Goal: Transaction & Acquisition: Book appointment/travel/reservation

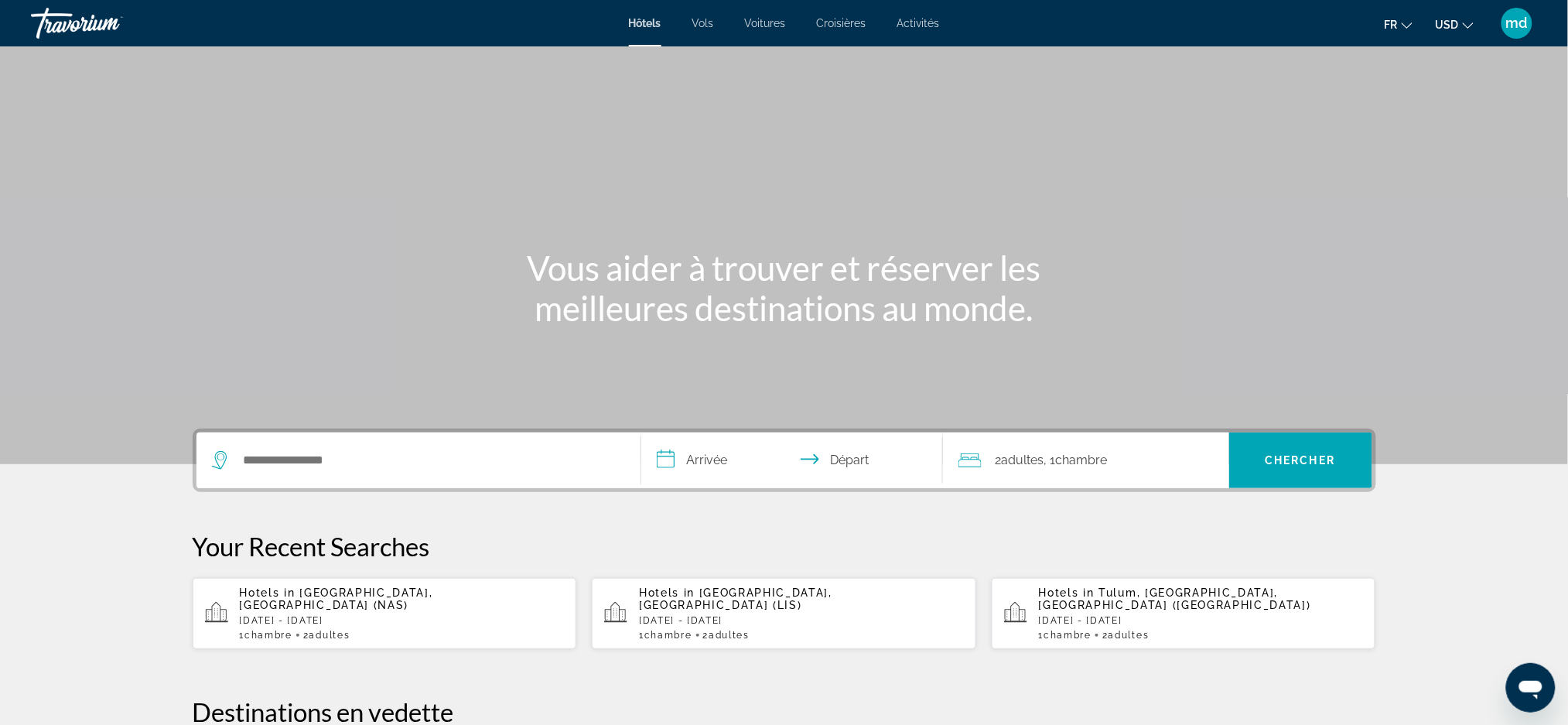
click at [1462, 35] on li "USD USD ($) MXN (Mex$) CAD (Can$) GBP (£) EUR (€) AUD (A$) NZD (NZ$) CNY (CN¥)" at bounding box center [1454, 23] width 38 height 25
click at [1459, 23] on button "USD USD ($) MXN (Mex$) CAD (Can$) GBP (£) EUR (€) AUD (A$) NZD (NZ$) CNY (CN¥)" at bounding box center [1454, 24] width 38 height 23
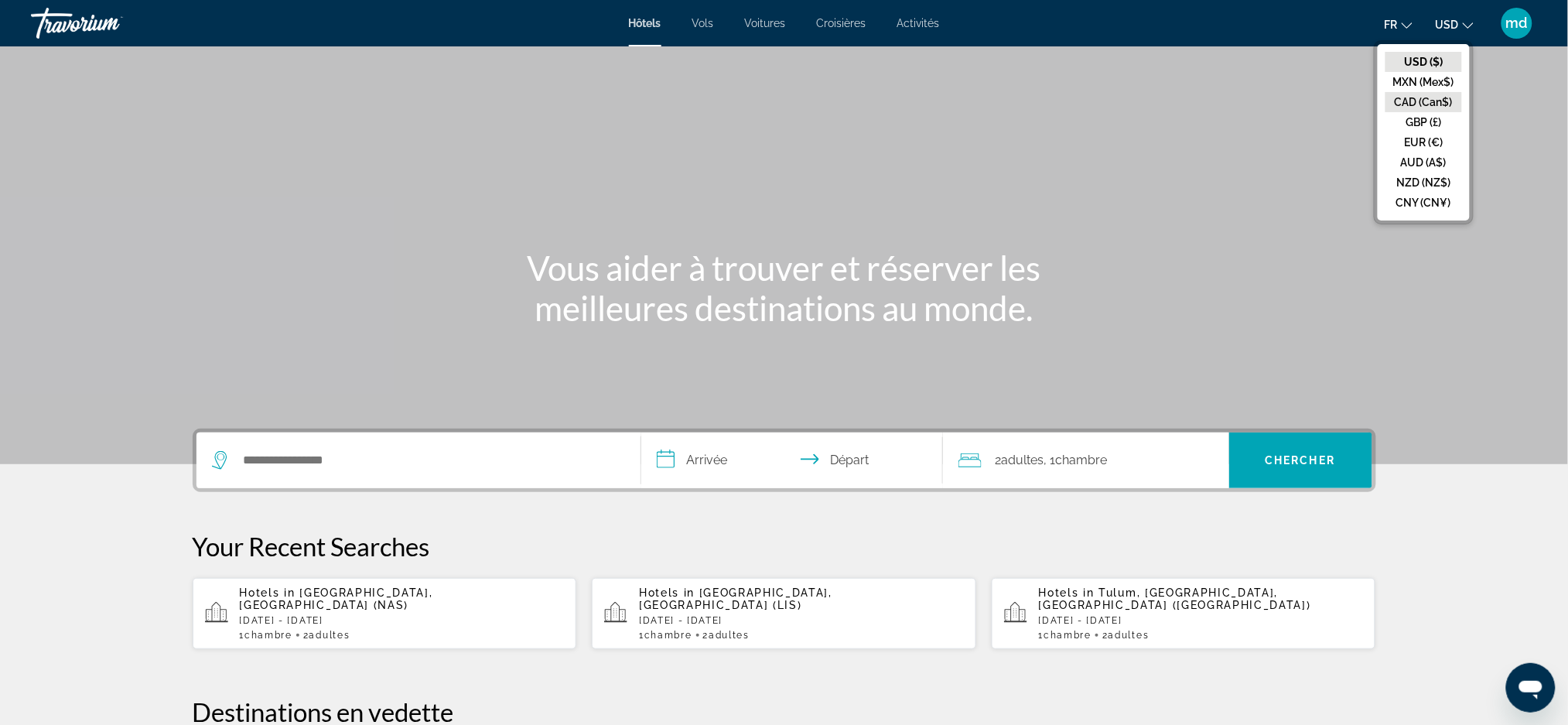
click at [1429, 92] on button "CAD (Can$)" at bounding box center [1424, 102] width 76 height 20
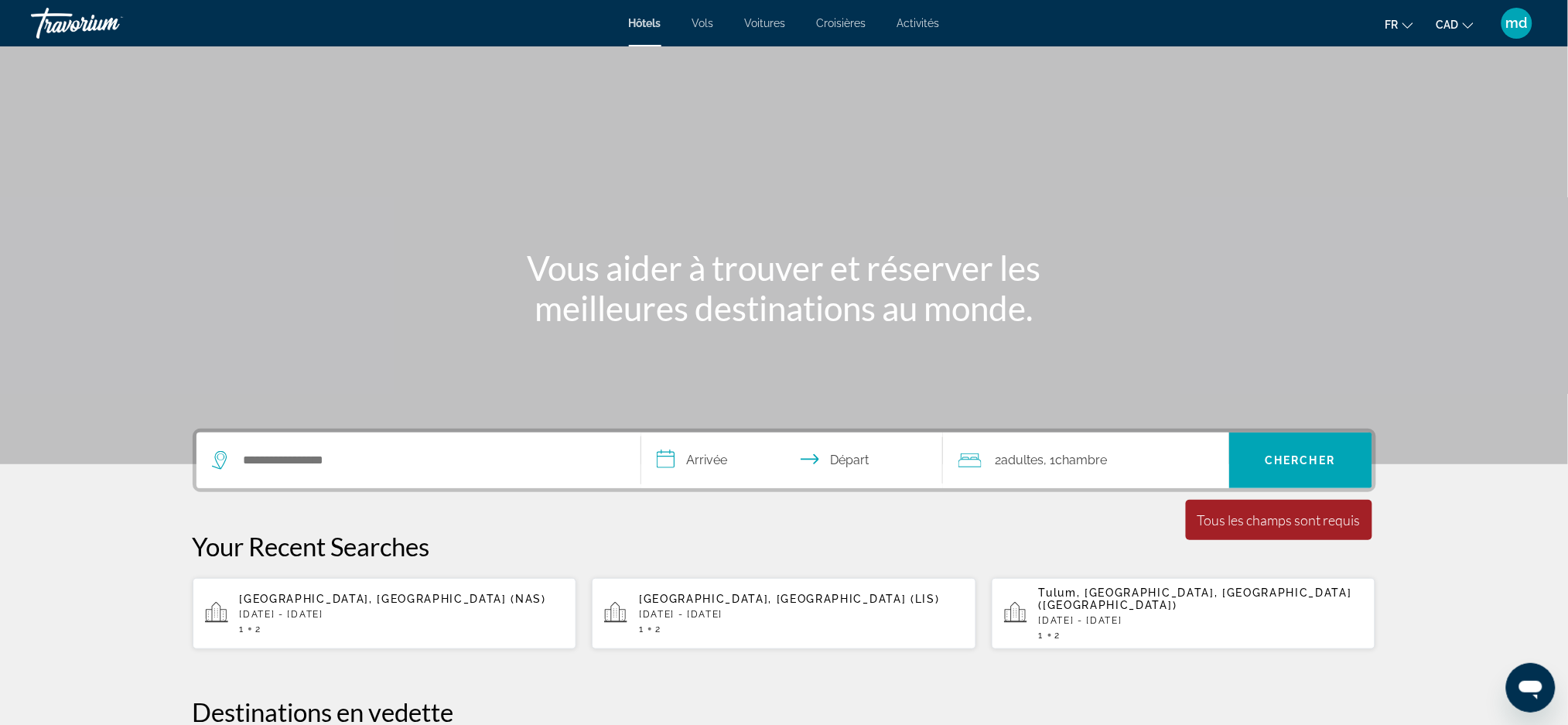
click at [252, 476] on div "Search widget" at bounding box center [418, 461] width 413 height 56
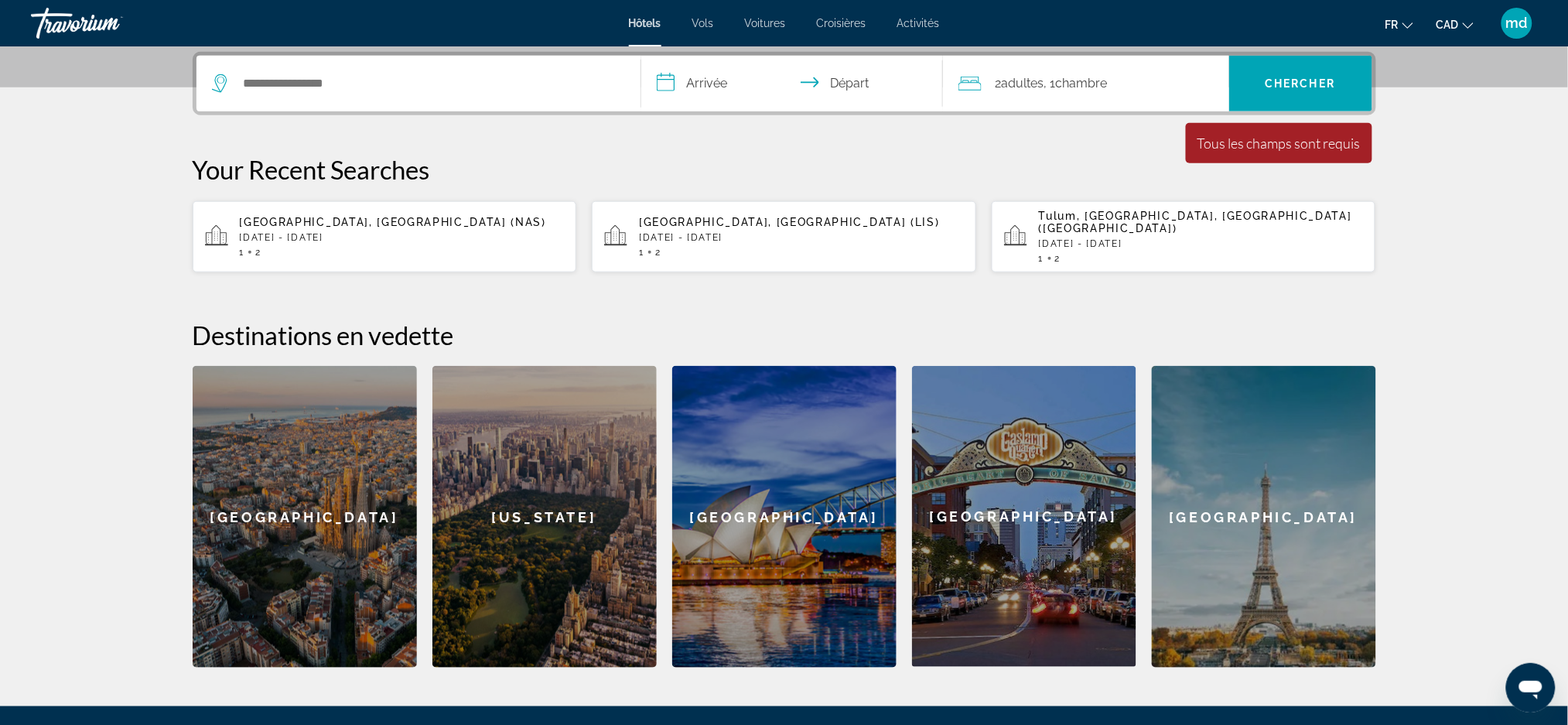
scroll to position [377, 0]
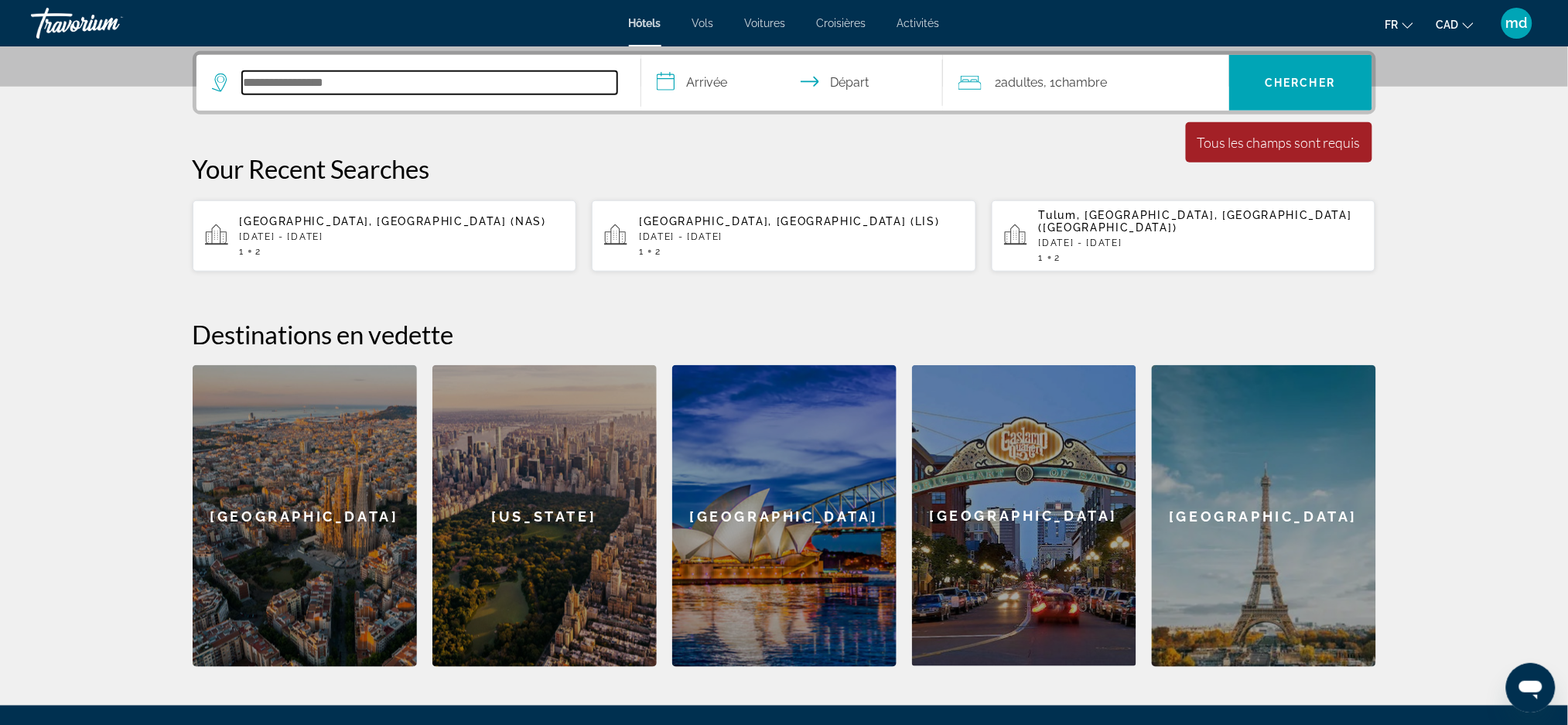
click at [370, 82] on input "Search hotel destination" at bounding box center [430, 82] width 375 height 23
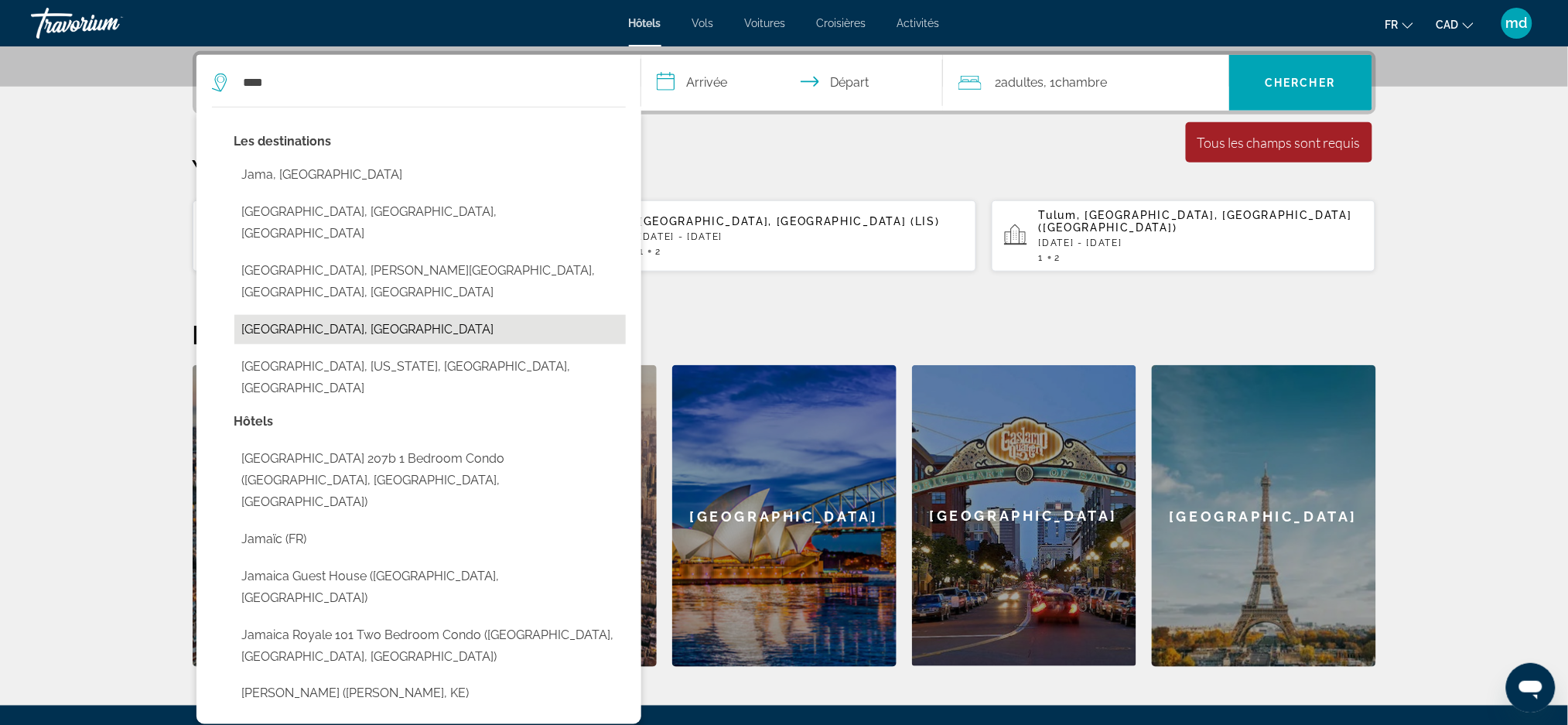
click at [350, 315] on button "[GEOGRAPHIC_DATA], [GEOGRAPHIC_DATA]" at bounding box center [430, 330] width 391 height 30
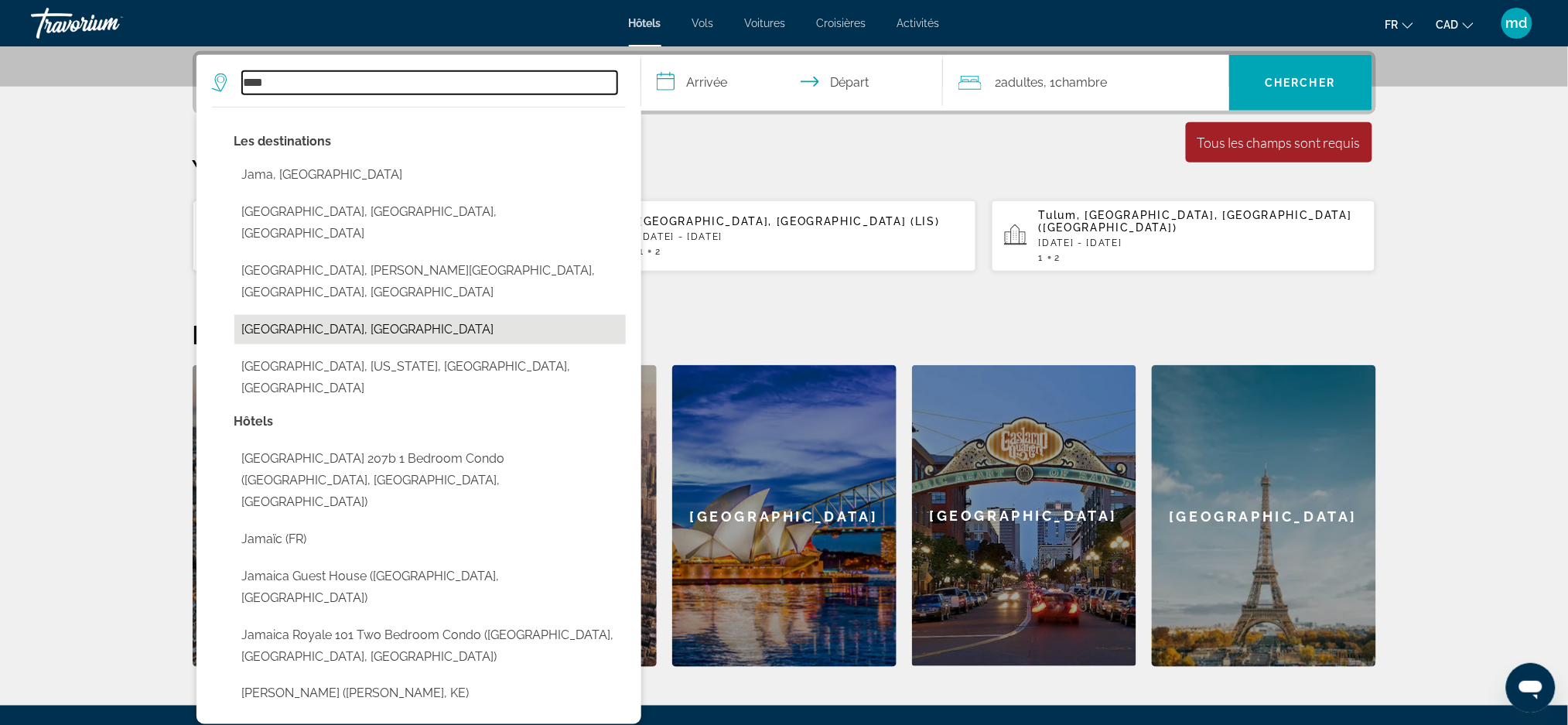
type input "**********"
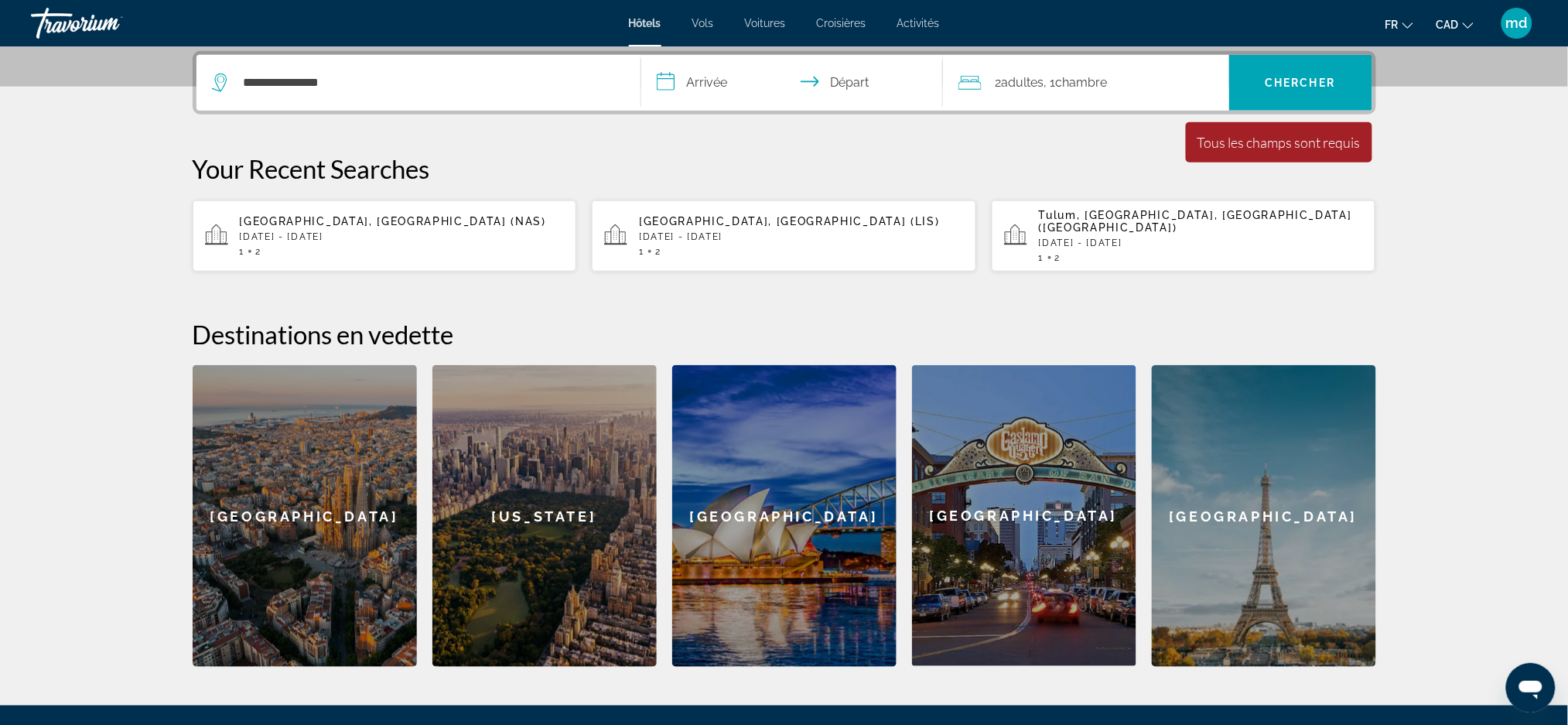
click at [689, 89] on input "**********" at bounding box center [795, 86] width 308 height 61
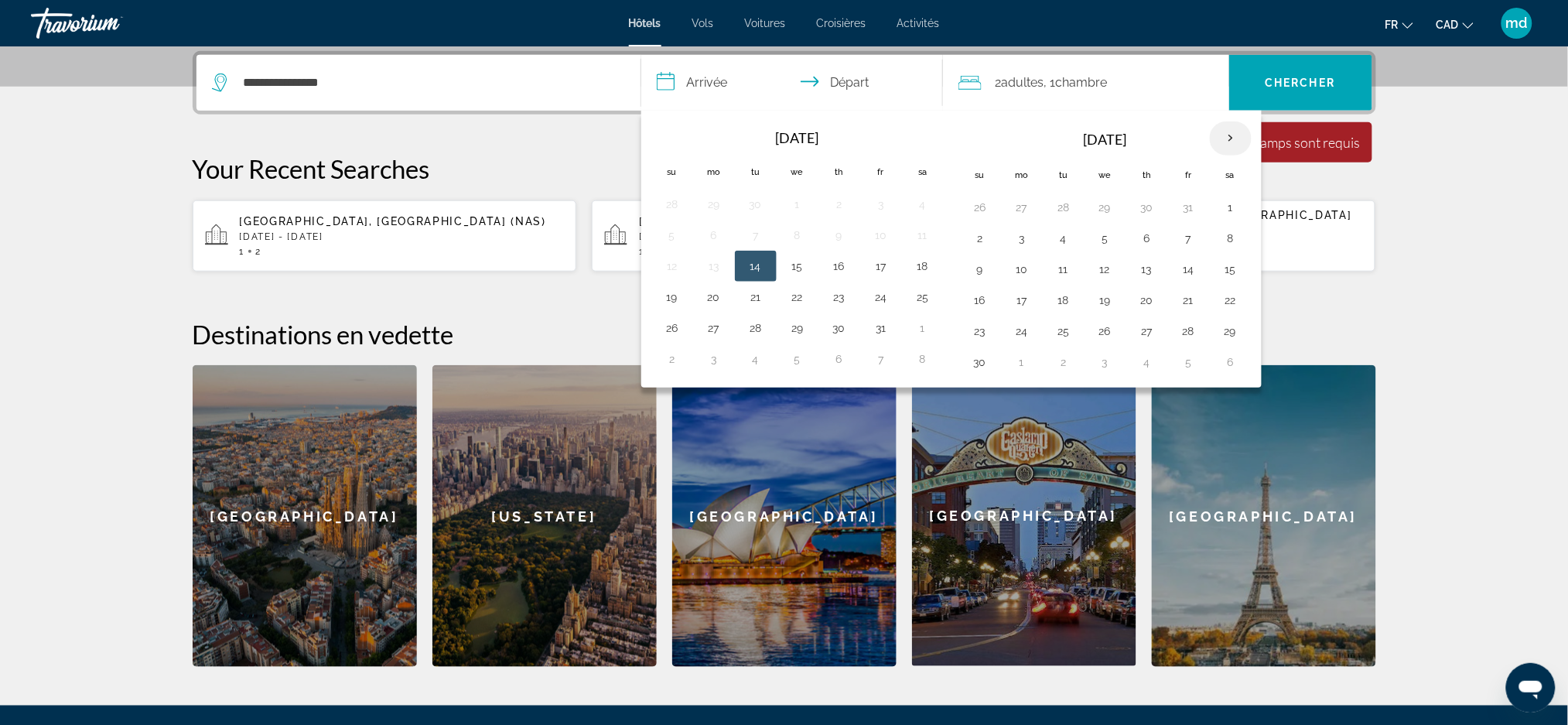
click at [1238, 131] on th "Next month" at bounding box center [1231, 138] width 42 height 34
click at [991, 245] on button "7" at bounding box center [980, 238] width 25 height 22
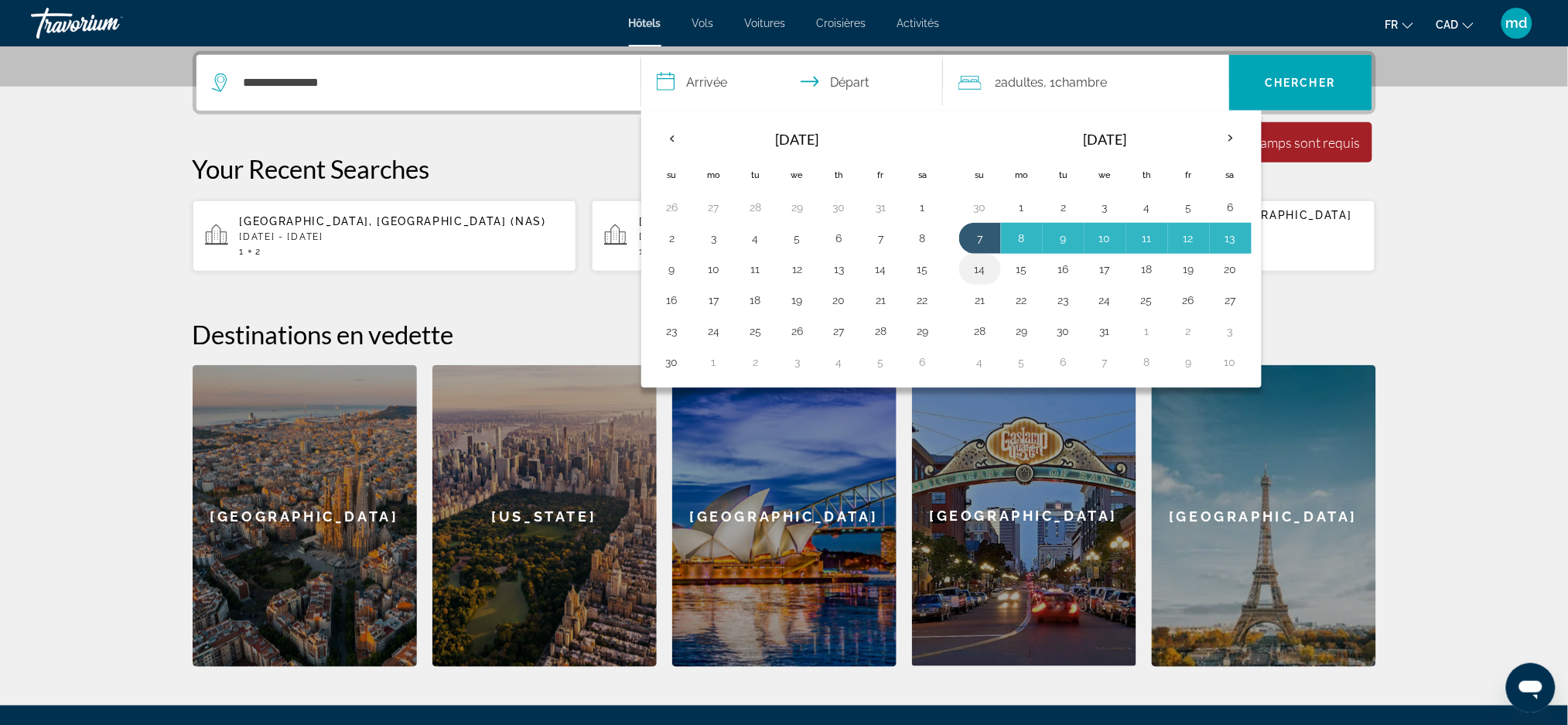
click at [980, 269] on button "14" at bounding box center [980, 269] width 25 height 22
type input "**********"
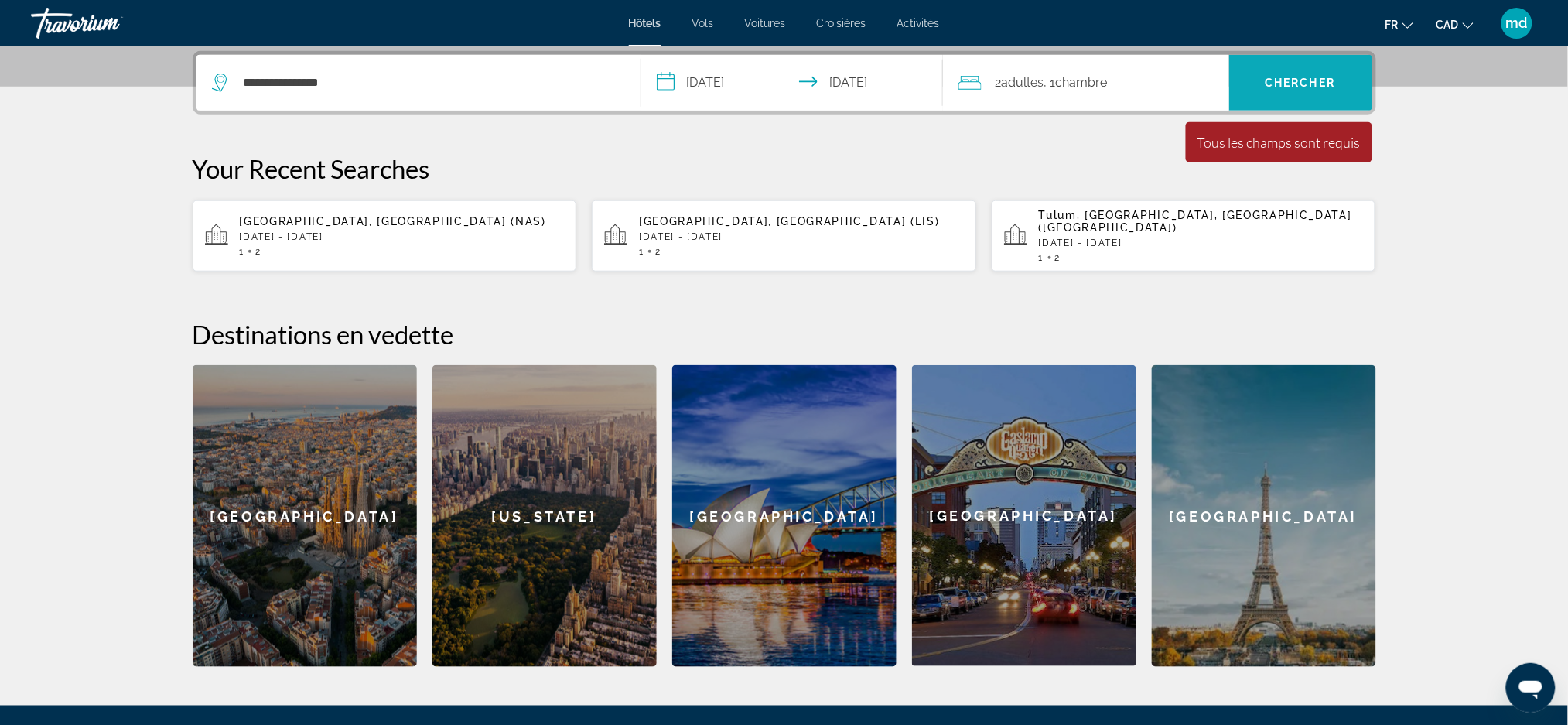
click at [1346, 89] on span "Search" at bounding box center [1301, 83] width 143 height 37
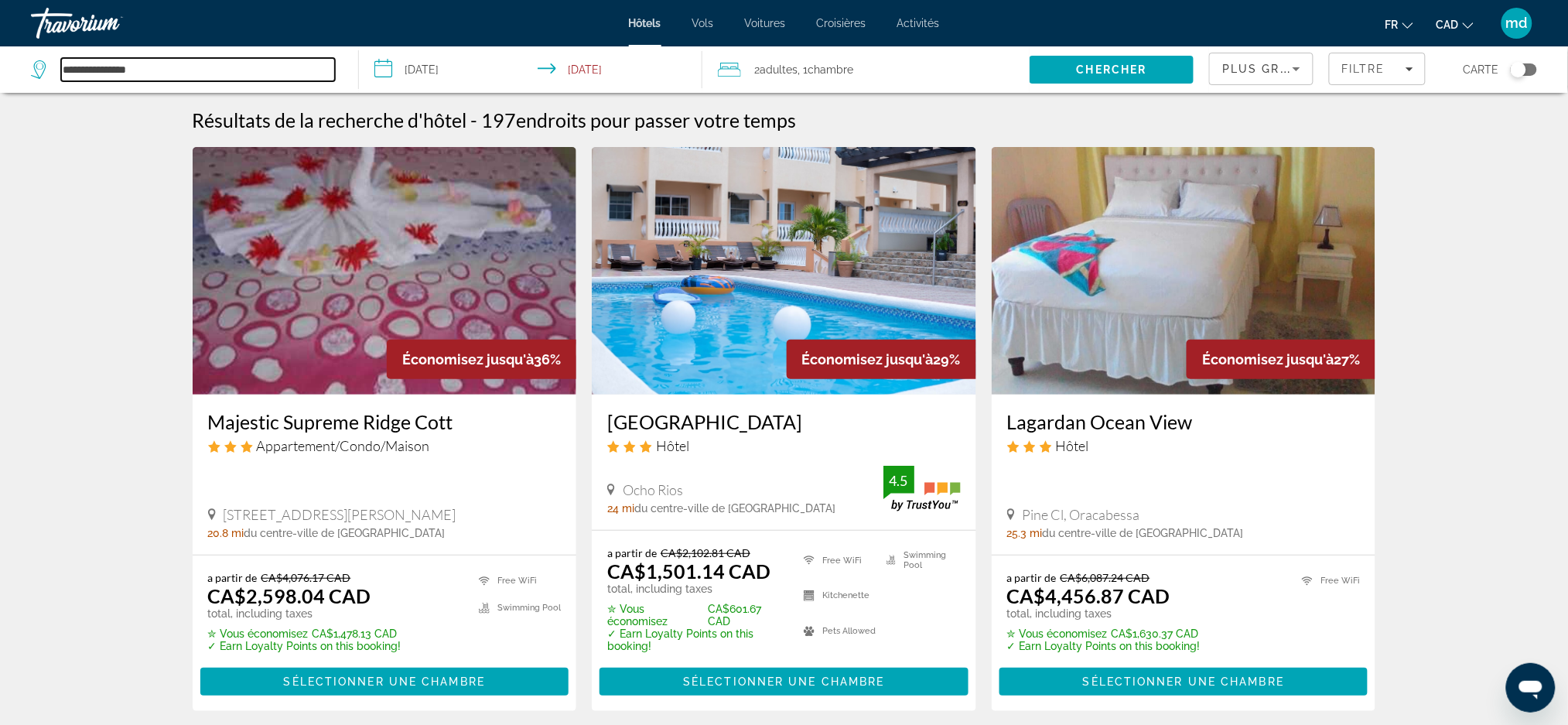
click at [216, 60] on input "**********" at bounding box center [198, 70] width 274 height 23
drag, startPoint x: 216, startPoint y: 60, endPoint x: 0, endPoint y: 29, distance: 218.2
click at [0, 29] on div "**********" at bounding box center [784, 362] width 1568 height 725
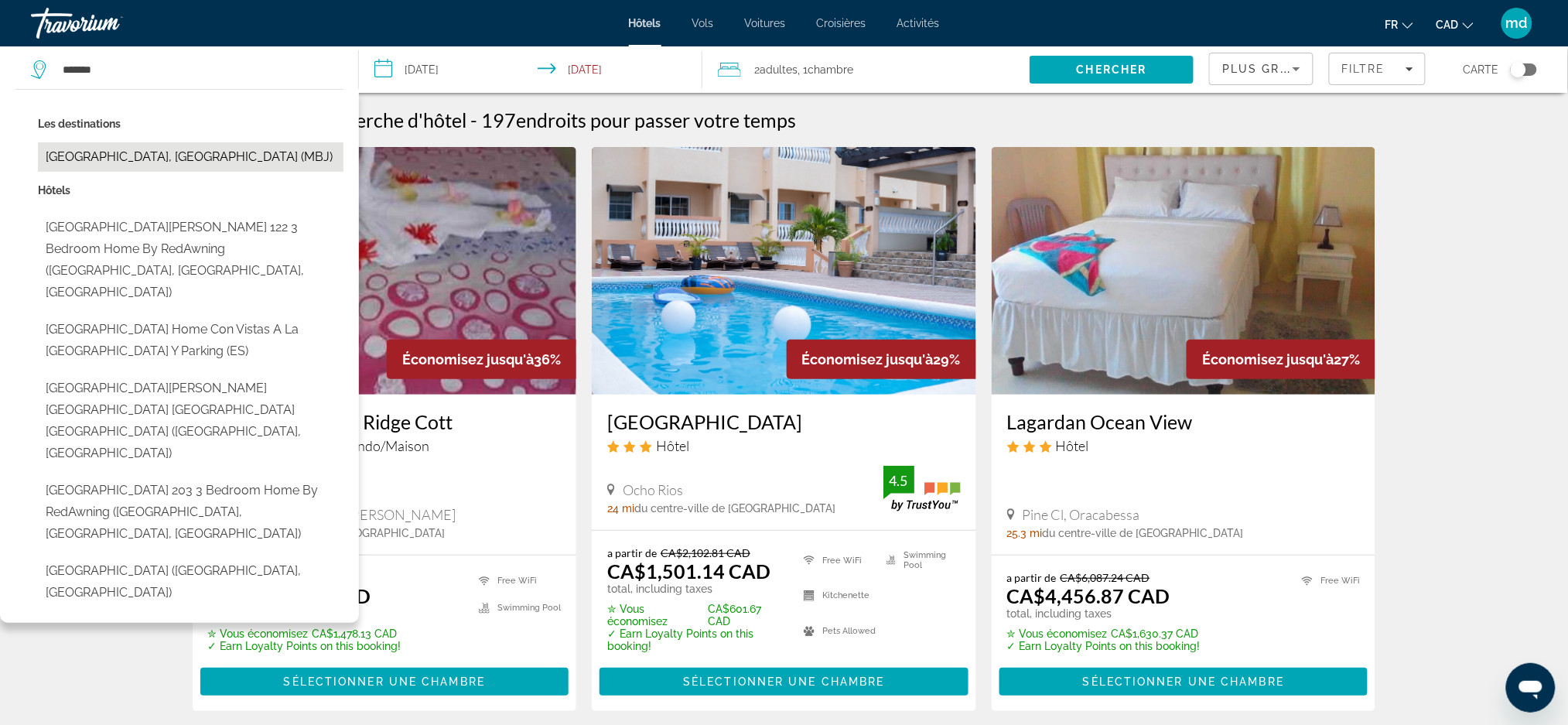
click at [96, 150] on button "[GEOGRAPHIC_DATA], [GEOGRAPHIC_DATA] (MBJ)" at bounding box center [191, 157] width 306 height 30
type input "**********"
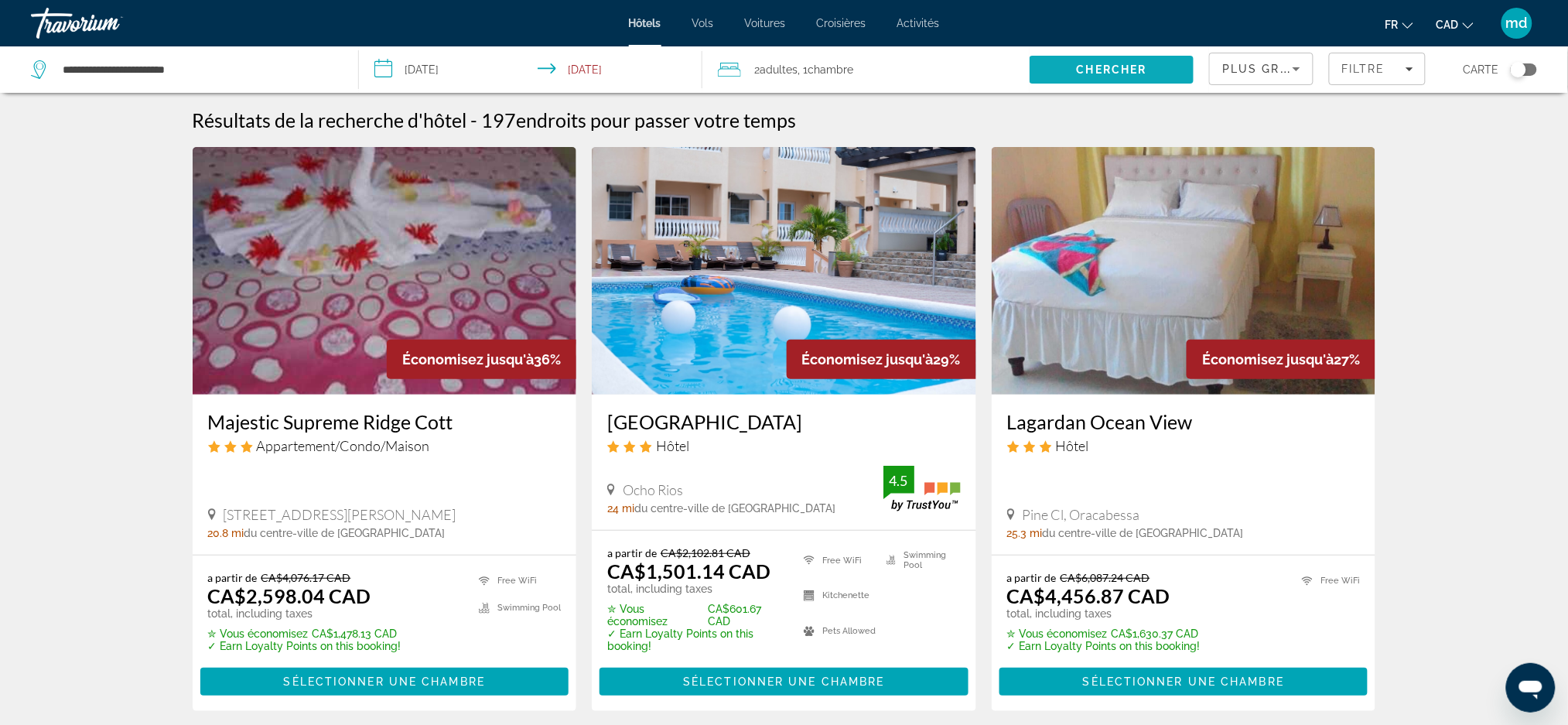
click at [1059, 73] on span "Search" at bounding box center [1111, 70] width 164 height 37
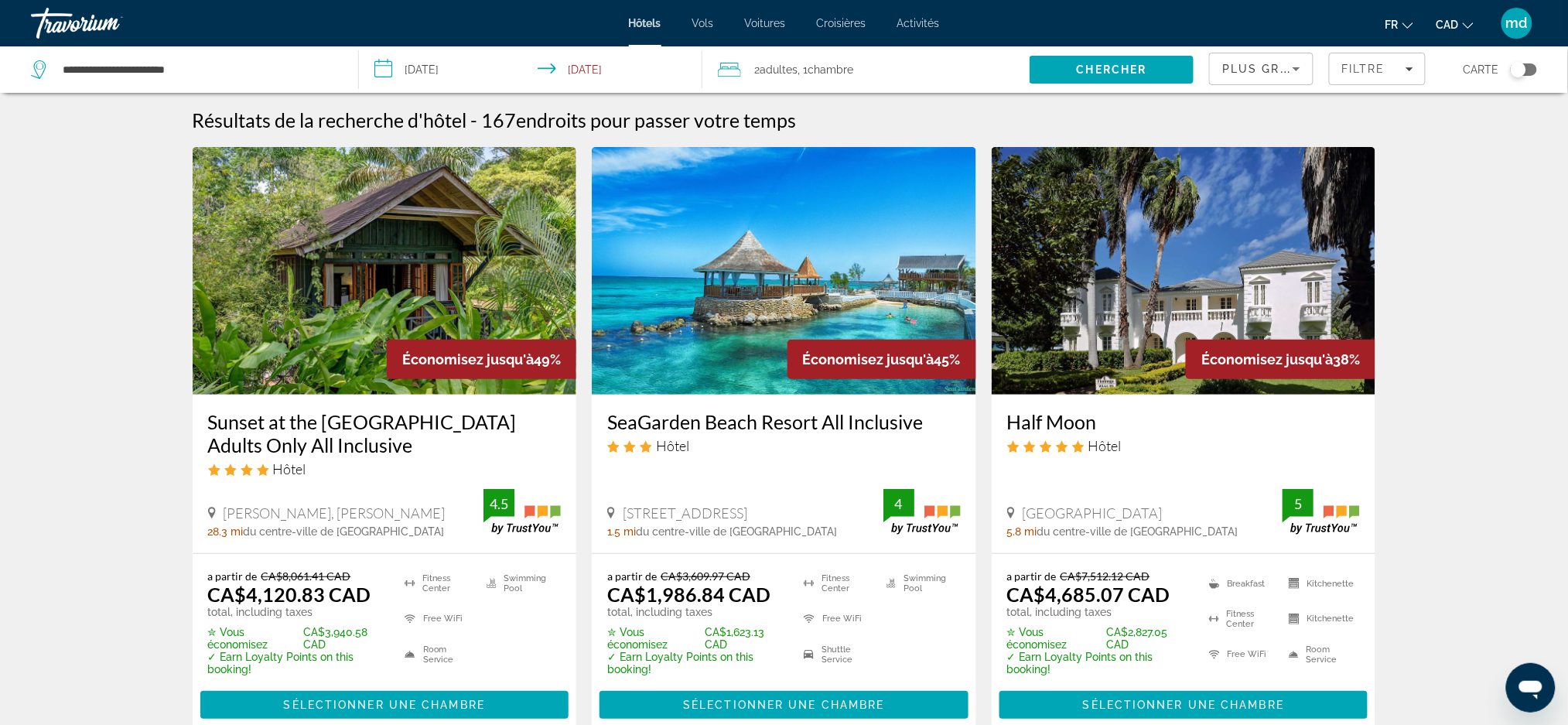
click at [736, 335] on img "Main content" at bounding box center [784, 271] width 384 height 247
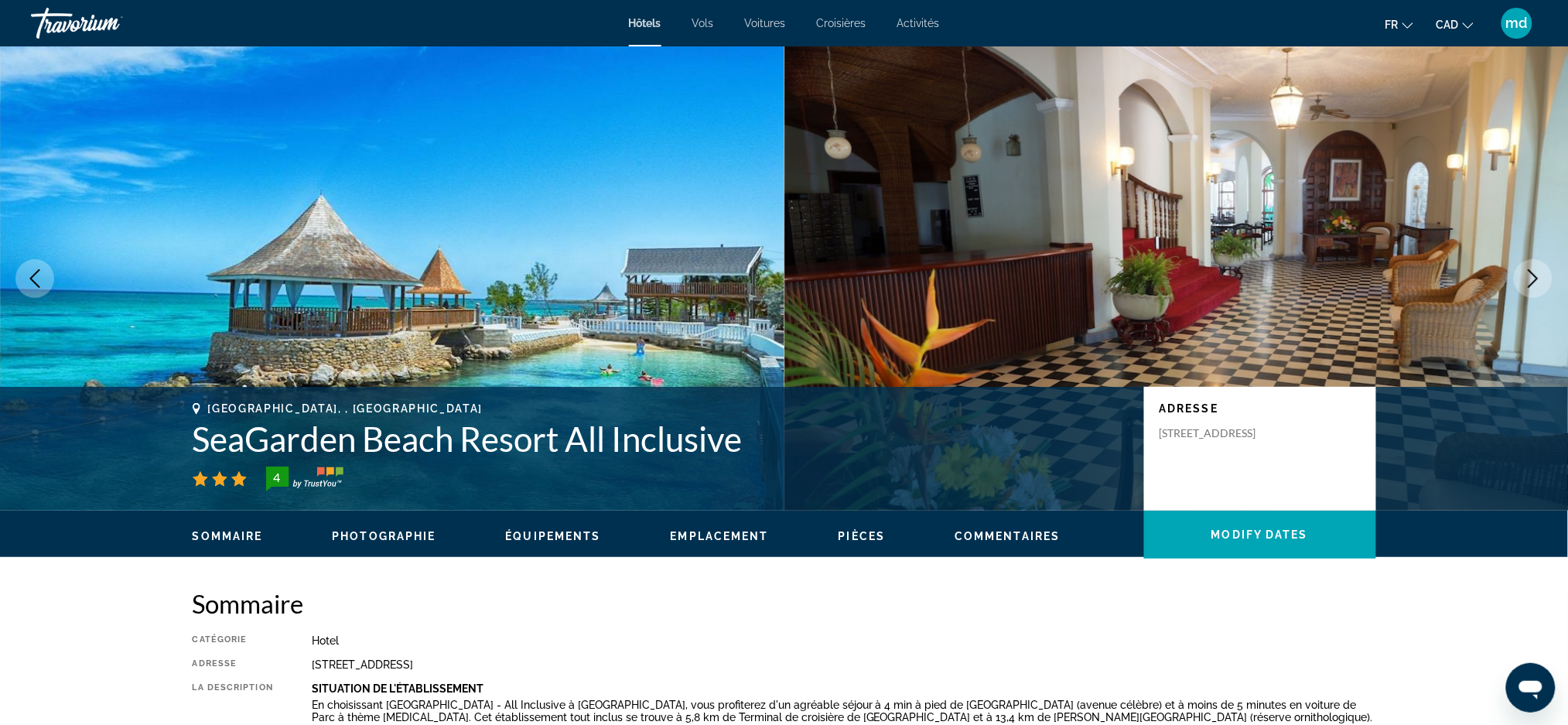
click at [1537, 285] on icon "Next image" at bounding box center [1534, 278] width 19 height 19
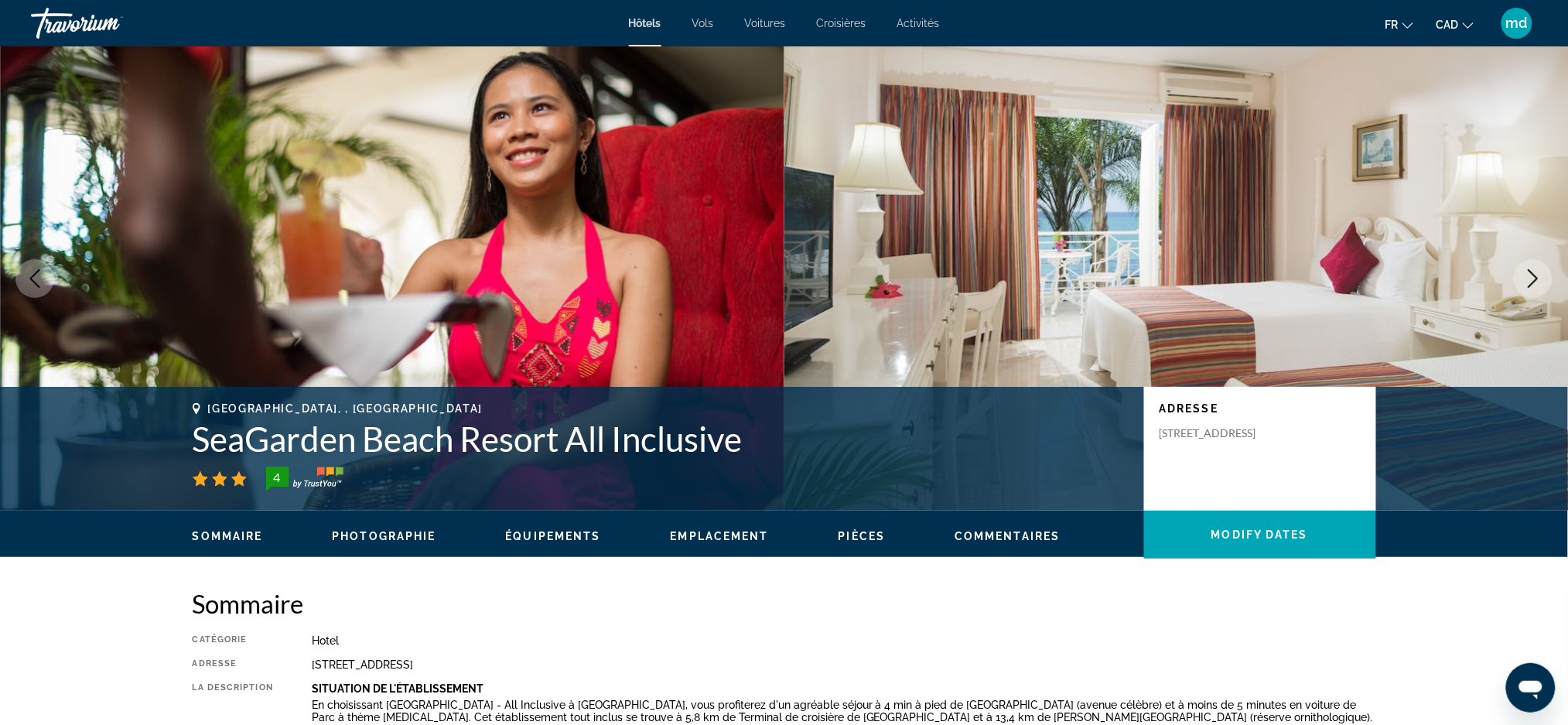
click at [1537, 285] on icon "Next image" at bounding box center [1534, 278] width 19 height 19
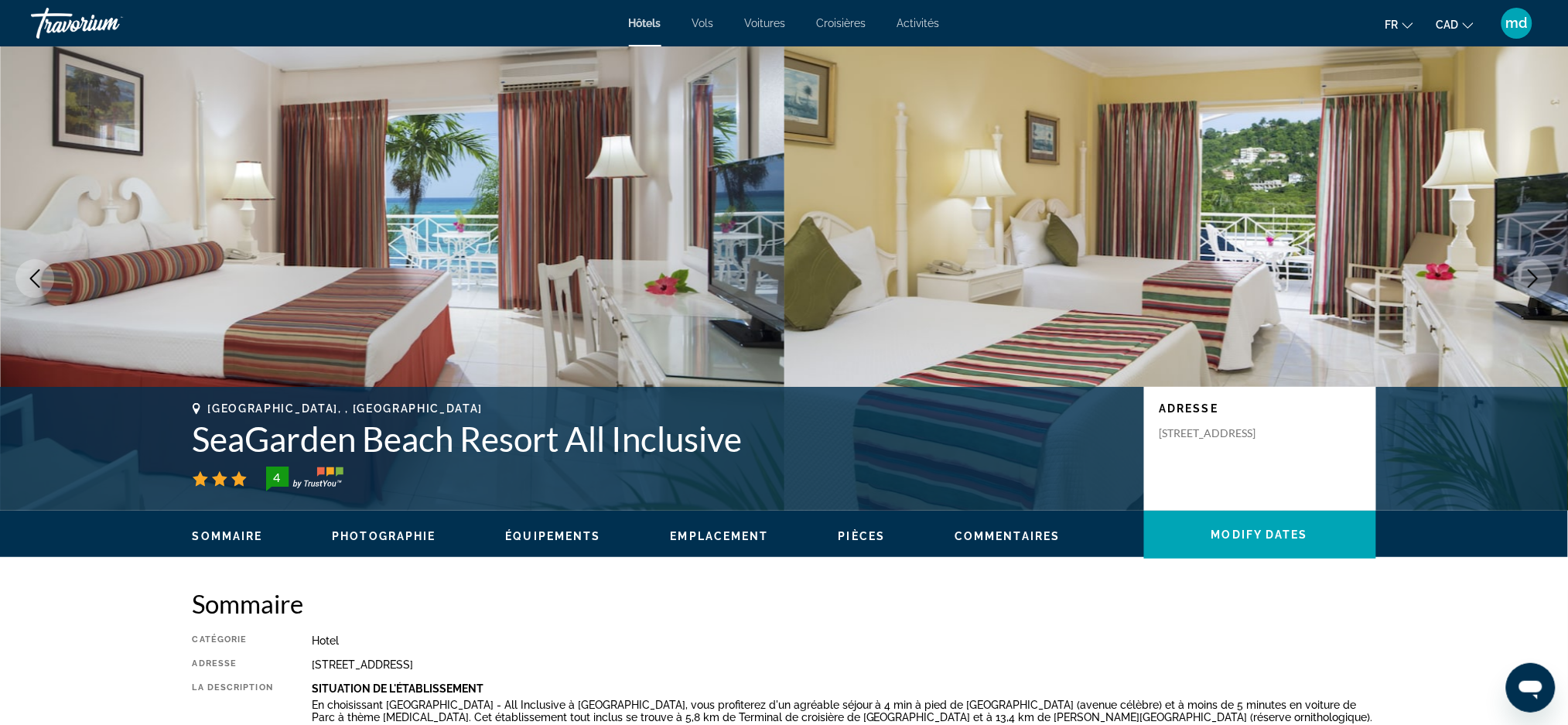
click at [1537, 285] on icon "Next image" at bounding box center [1534, 278] width 19 height 19
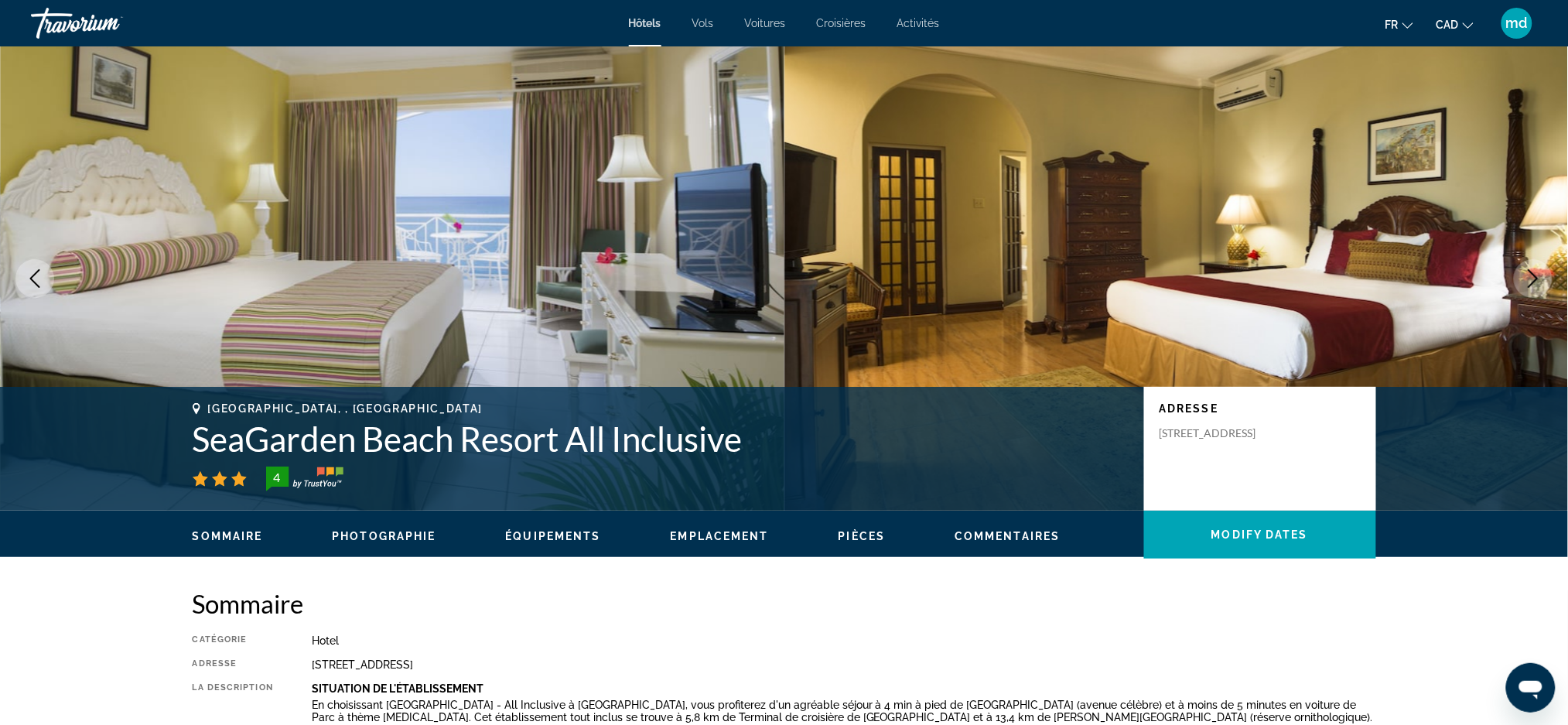
click at [1537, 285] on icon "Next image" at bounding box center [1534, 278] width 19 height 19
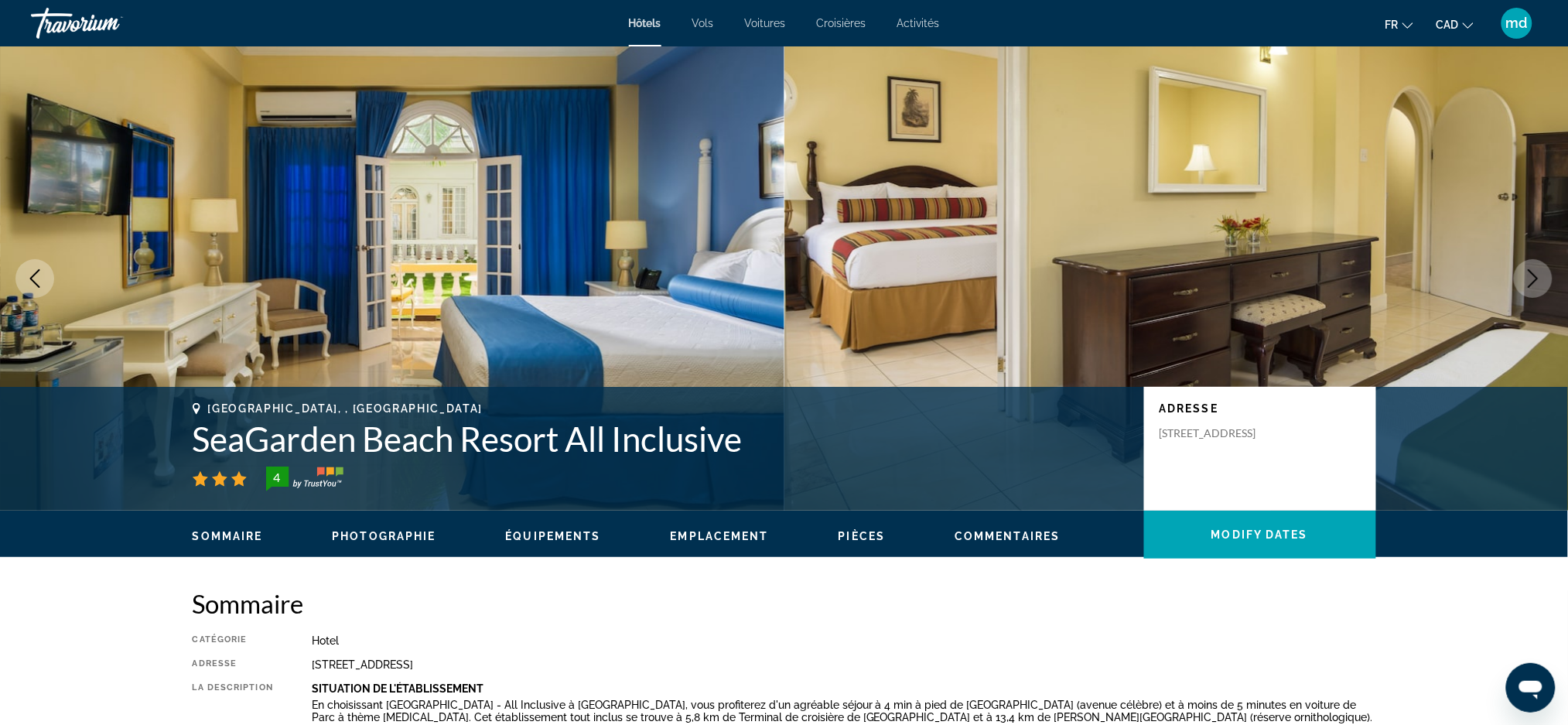
click at [1537, 285] on icon "Next image" at bounding box center [1534, 278] width 19 height 19
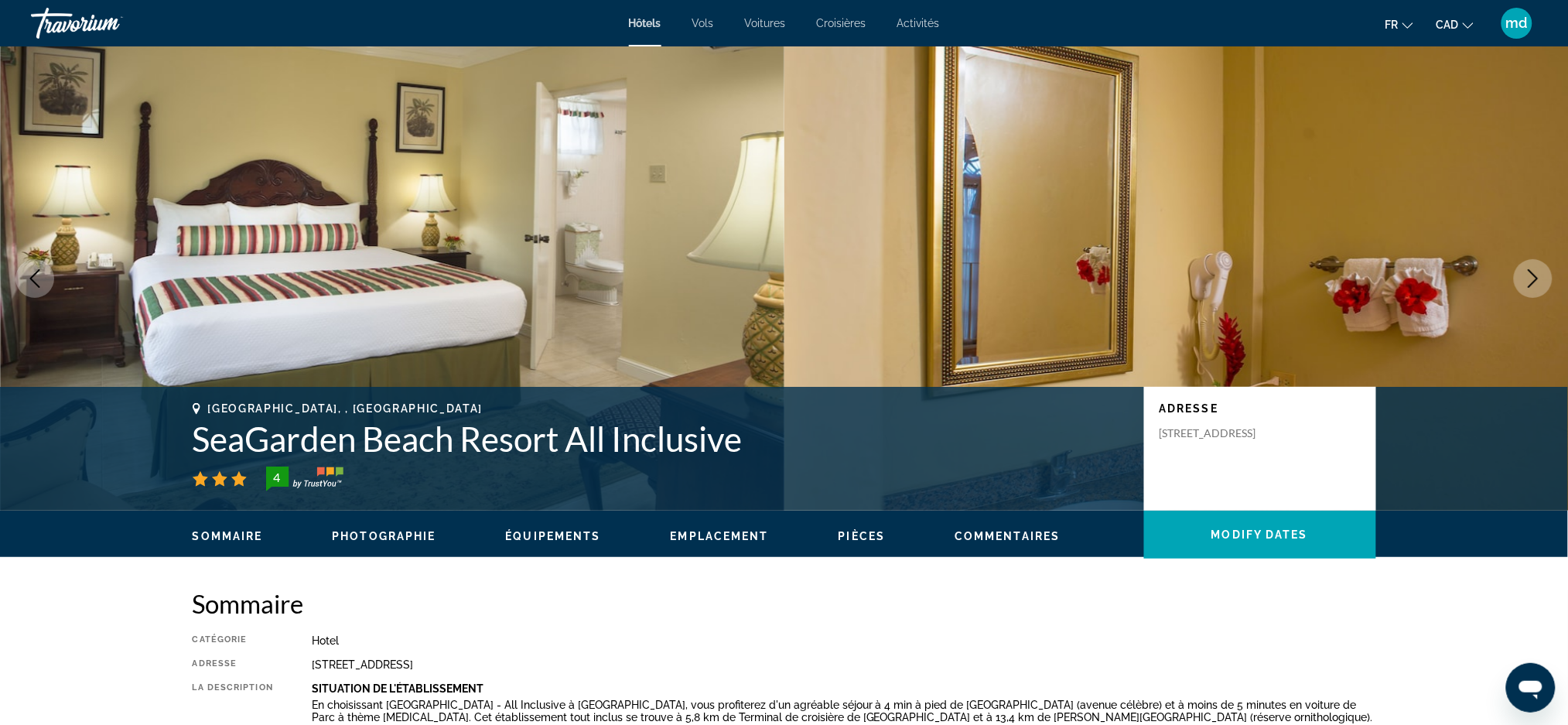
click at [1537, 285] on icon "Next image" at bounding box center [1534, 278] width 19 height 19
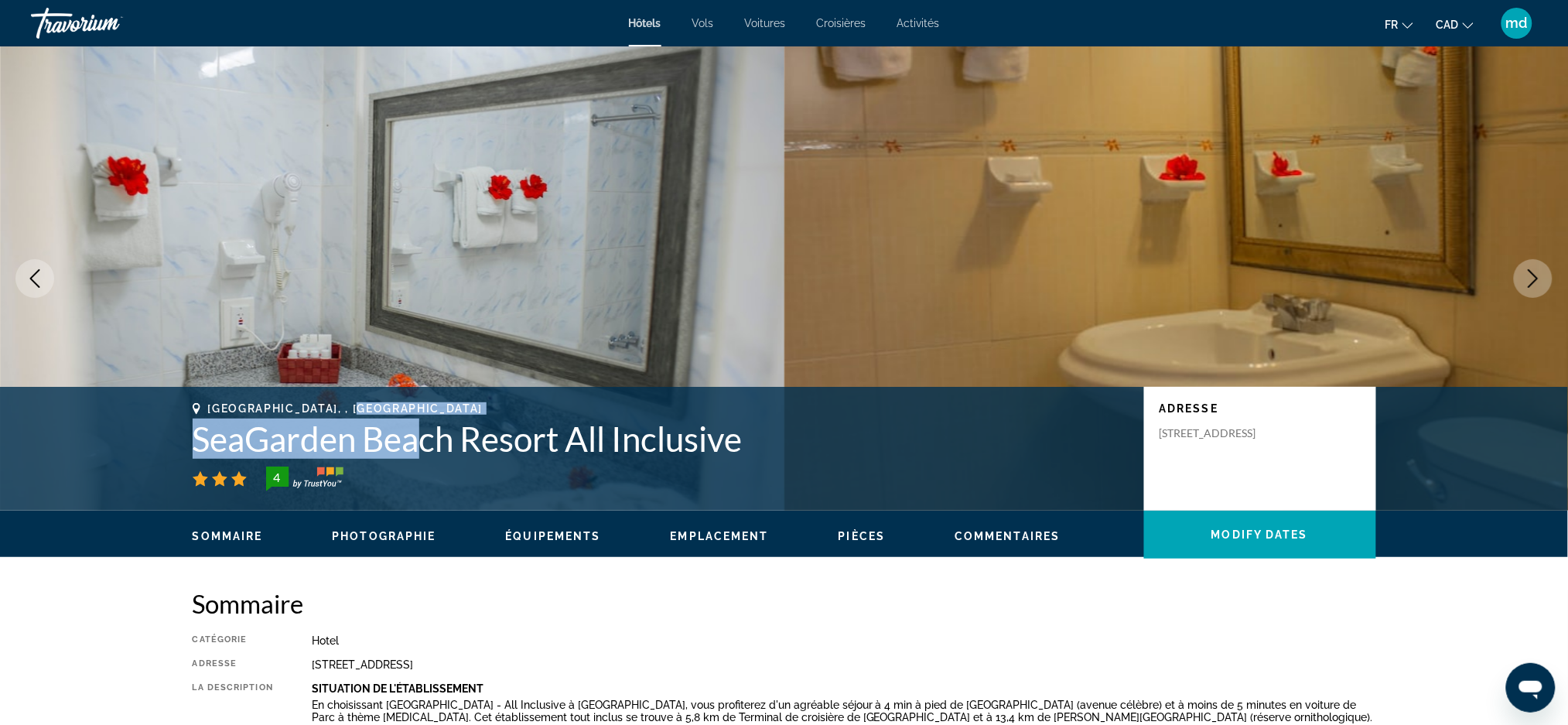
drag, startPoint x: 850, startPoint y: 414, endPoint x: 424, endPoint y: 440, distance: 426.8
click at [424, 440] on div "[GEOGRAPHIC_DATA], , [GEOGRAPHIC_DATA] All Inclusive 4" at bounding box center [661, 447] width 936 height 89
click at [766, 440] on h1 "SeaGarden Beach Resort All Inclusive" at bounding box center [661, 439] width 936 height 40
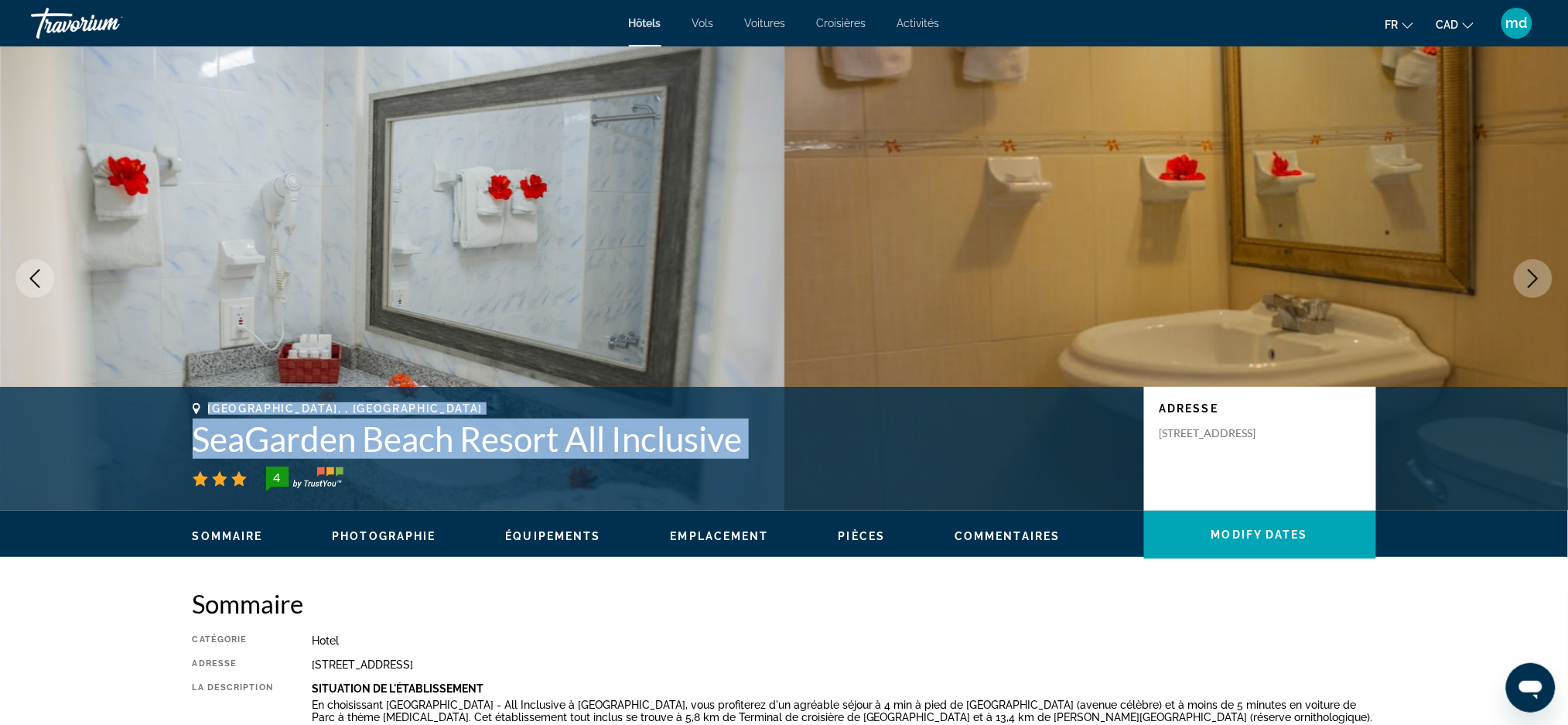
drag, startPoint x: 767, startPoint y: 442, endPoint x: 202, endPoint y: 410, distance: 565.9
click at [202, 410] on div "[GEOGRAPHIC_DATA], , [GEOGRAPHIC_DATA] All Inclusive 4" at bounding box center [661, 447] width 936 height 89
copy div "[GEOGRAPHIC_DATA], , [GEOGRAPHIC_DATA] All Inclusive"
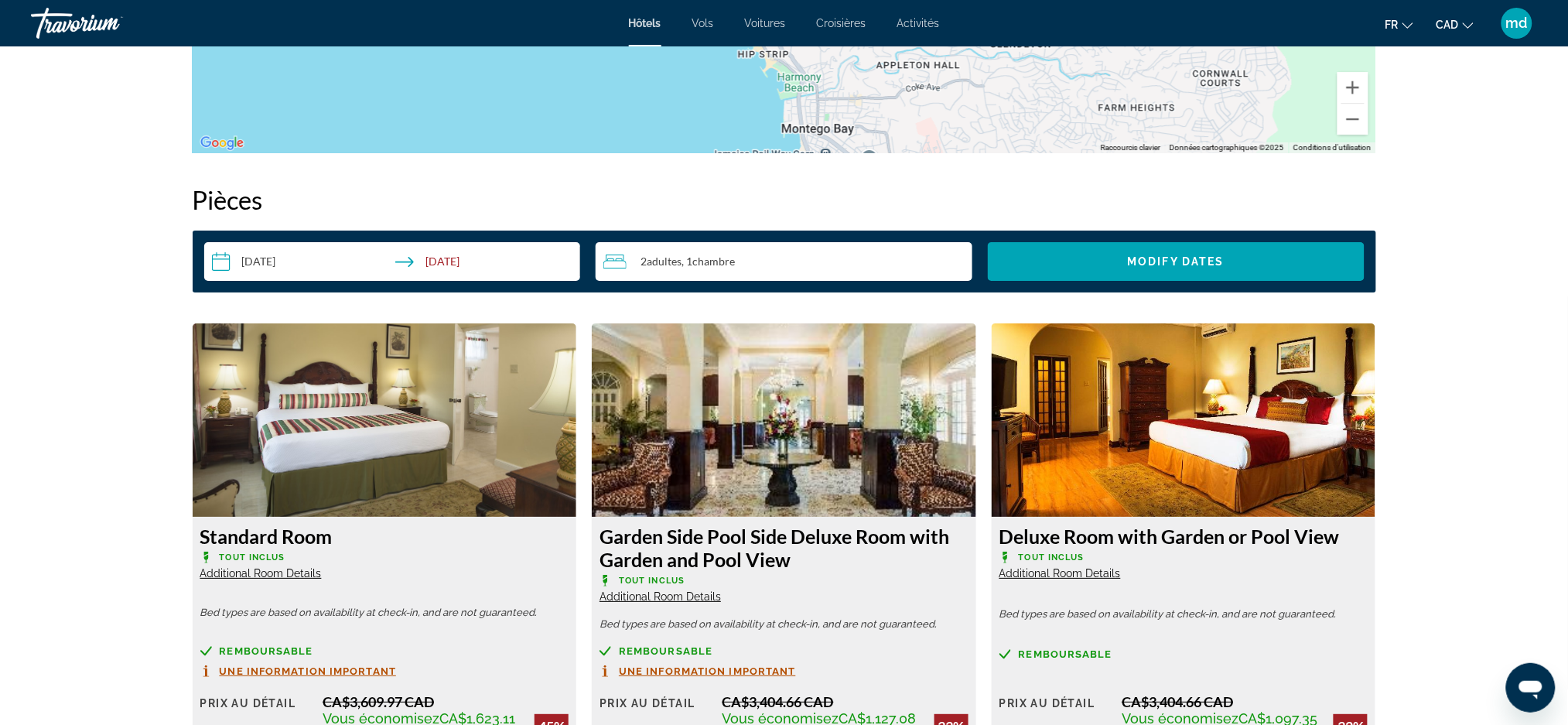
scroll to position [1856, 0]
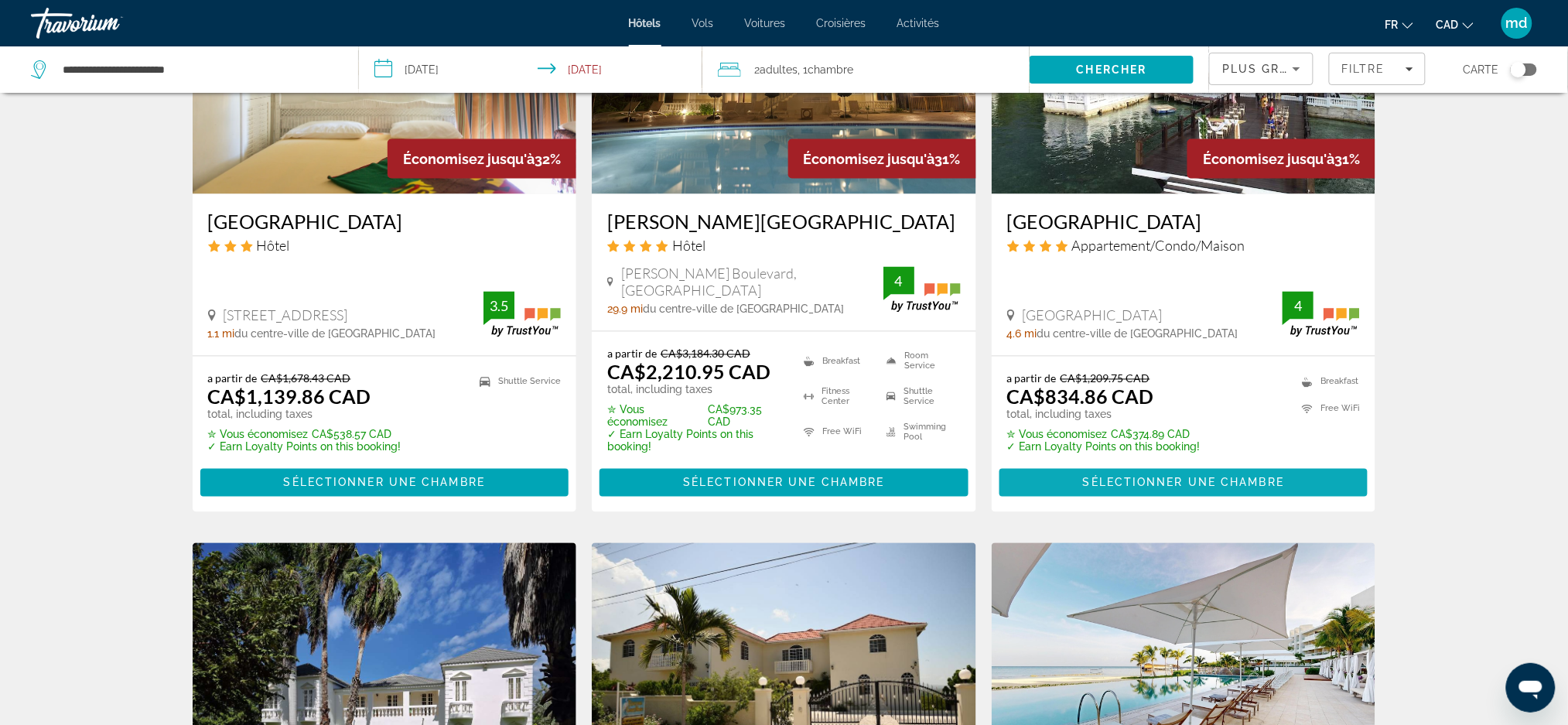
scroll to position [825, 0]
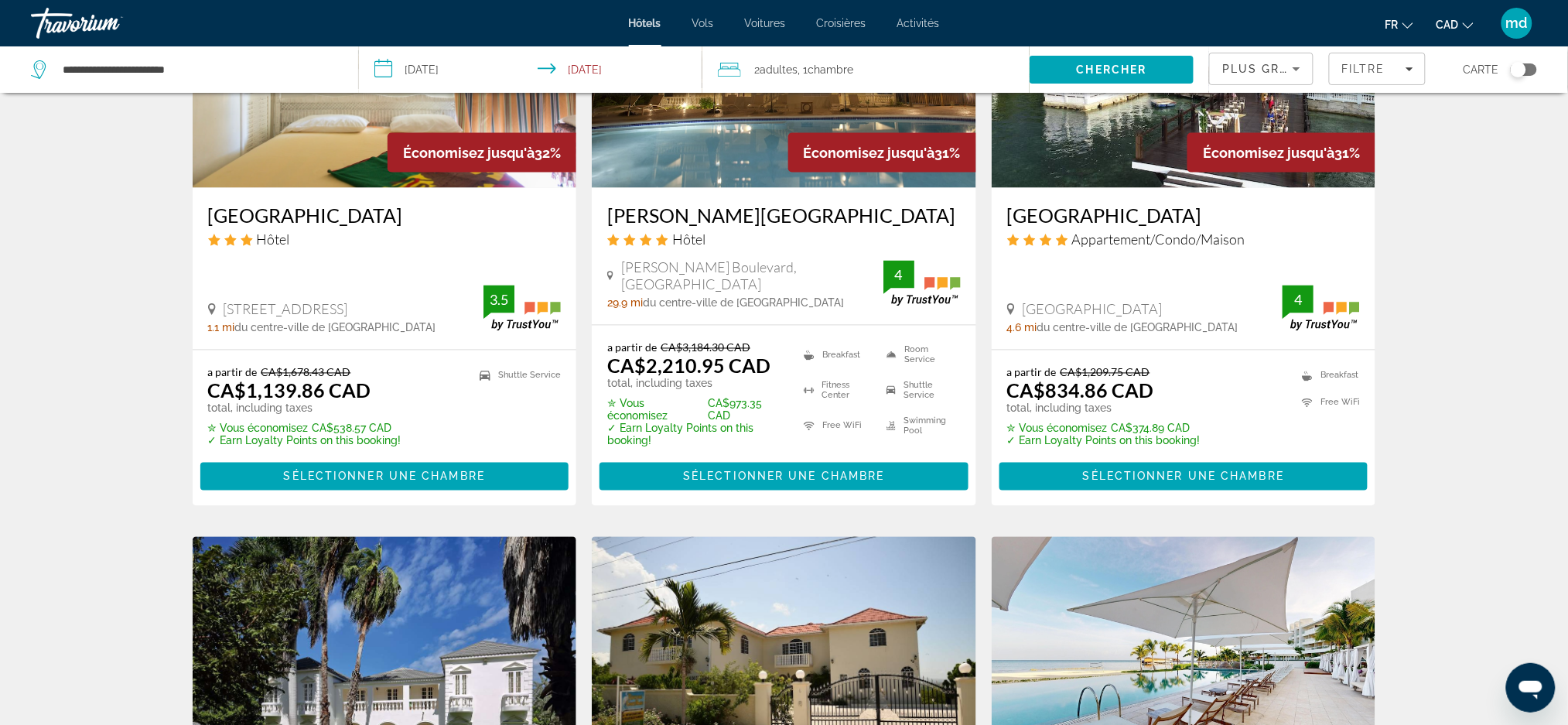
click at [1081, 166] on img "Main content" at bounding box center [1184, 64] width 384 height 247
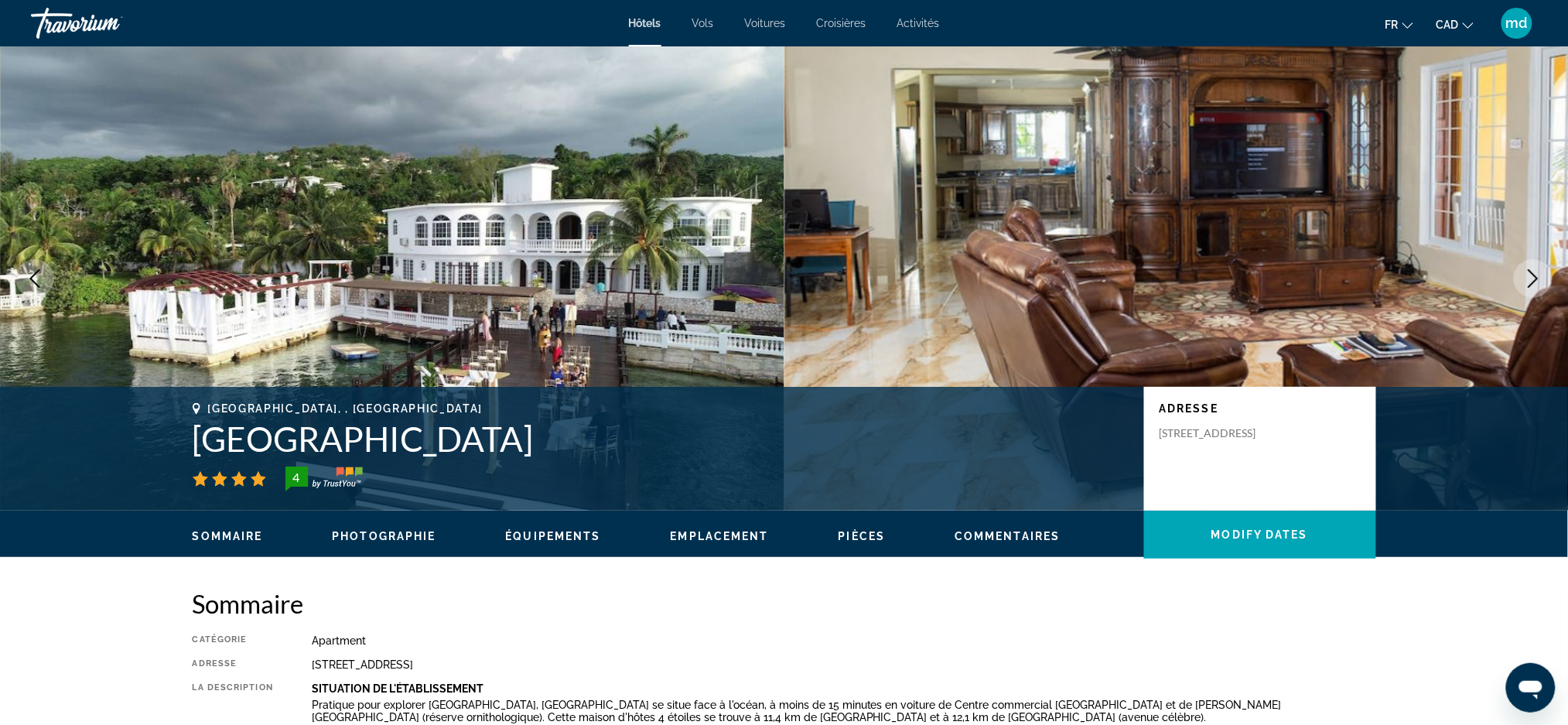
click at [1535, 288] on button "Next image" at bounding box center [1534, 278] width 39 height 39
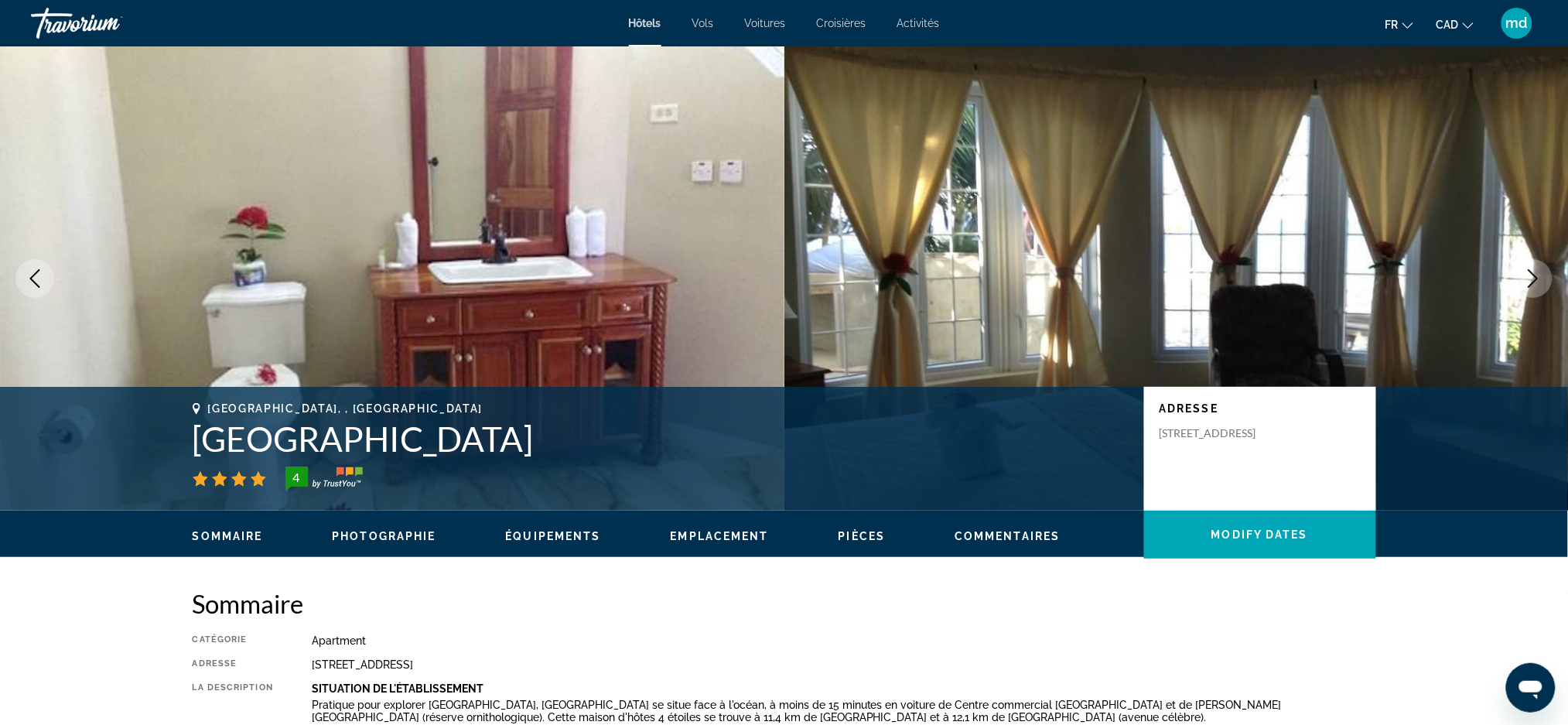
click at [1535, 288] on button "Next image" at bounding box center [1534, 278] width 39 height 39
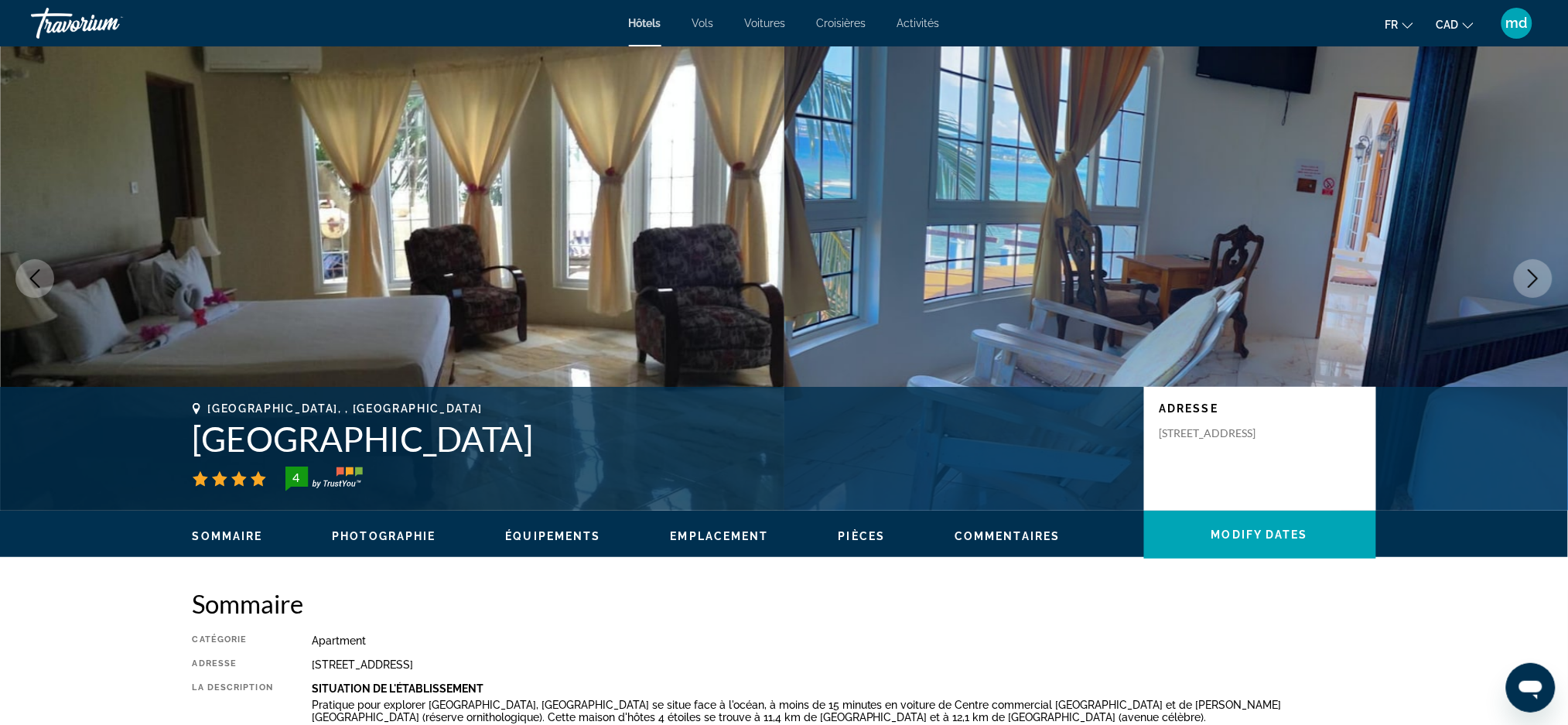
click at [1535, 288] on button "Next image" at bounding box center [1534, 278] width 39 height 39
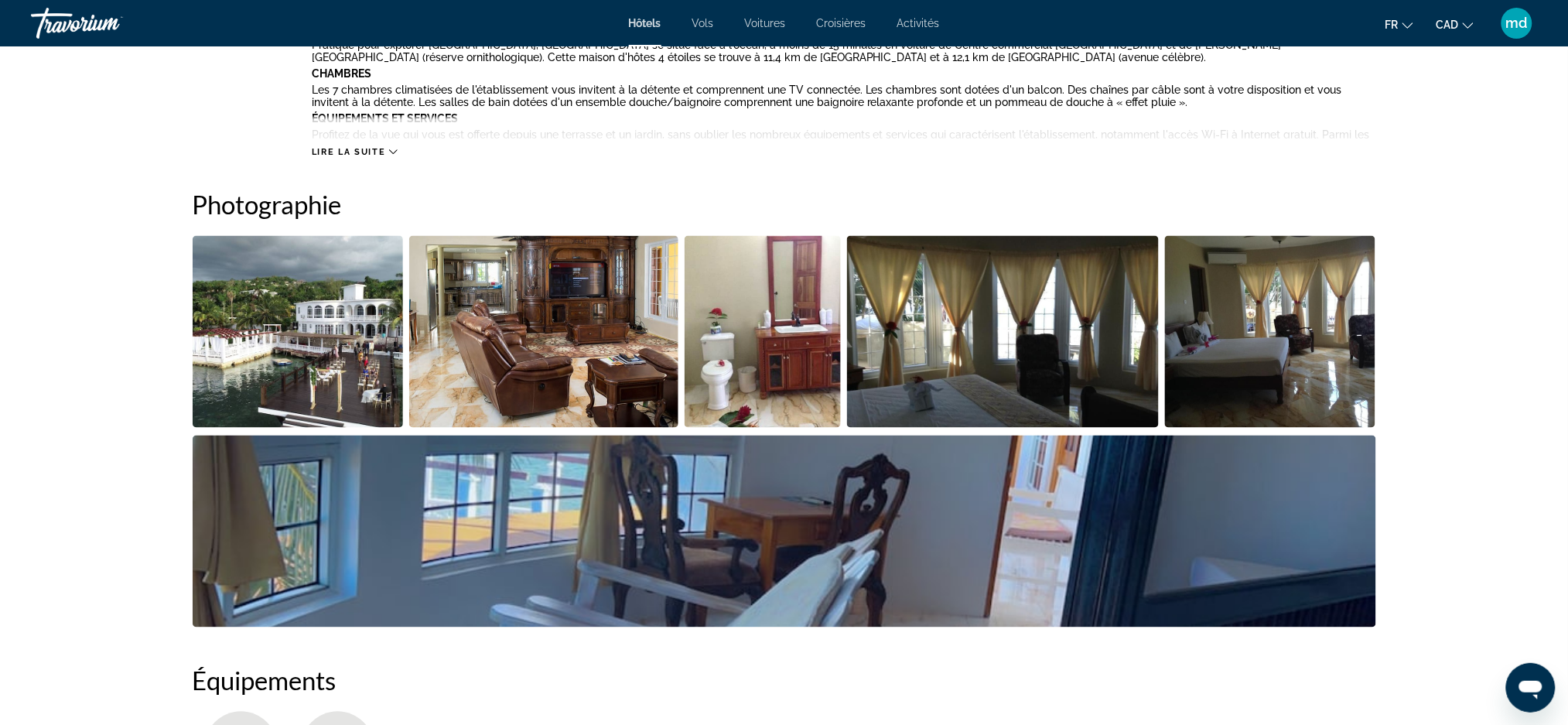
scroll to position [205, 0]
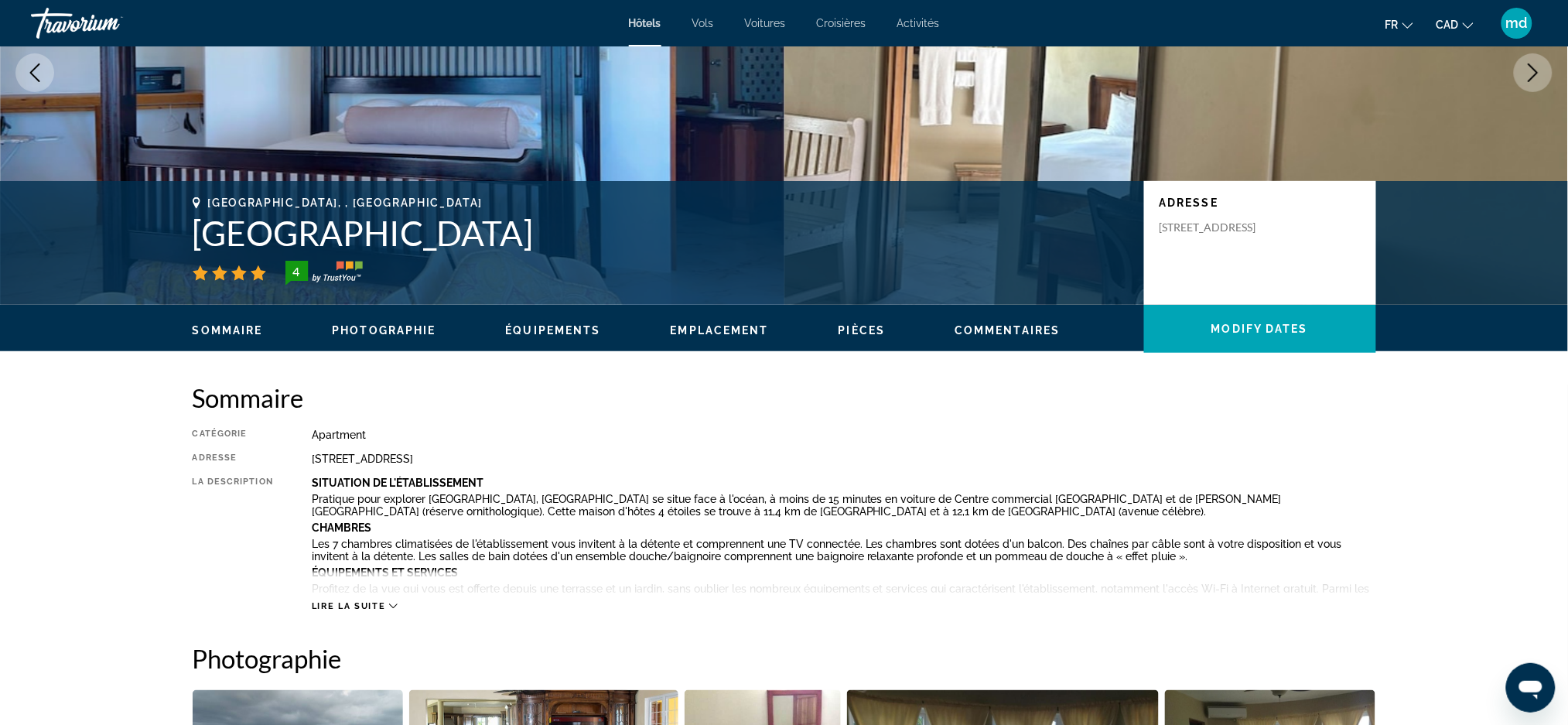
drag, startPoint x: 640, startPoint y: 248, endPoint x: 195, endPoint y: 243, distance: 445.0
click at [195, 243] on h1 "[GEOGRAPHIC_DATA]" at bounding box center [661, 233] width 936 height 40
copy h1 "[GEOGRAPHIC_DATA]"
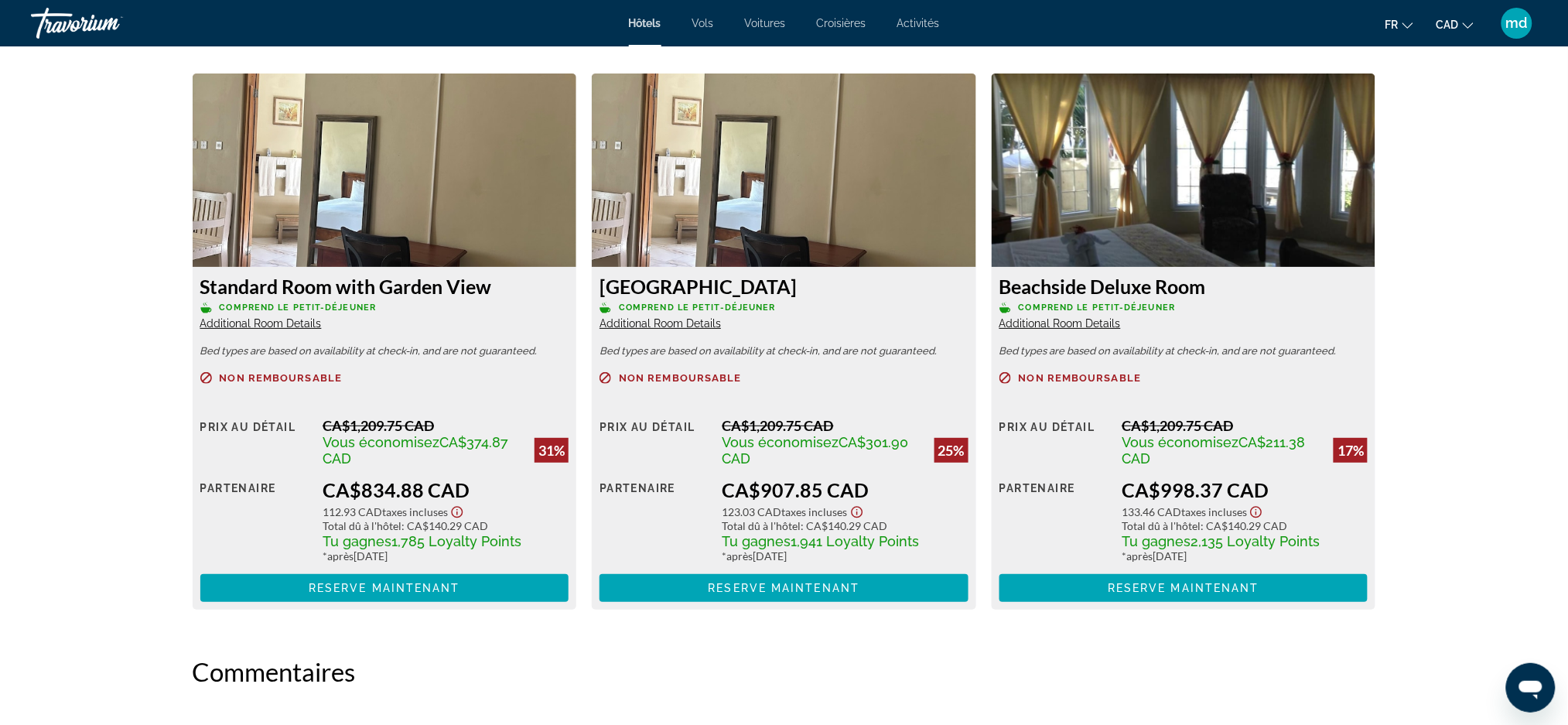
scroll to position [2371, 0]
